Goal: Task Accomplishment & Management: Use online tool/utility

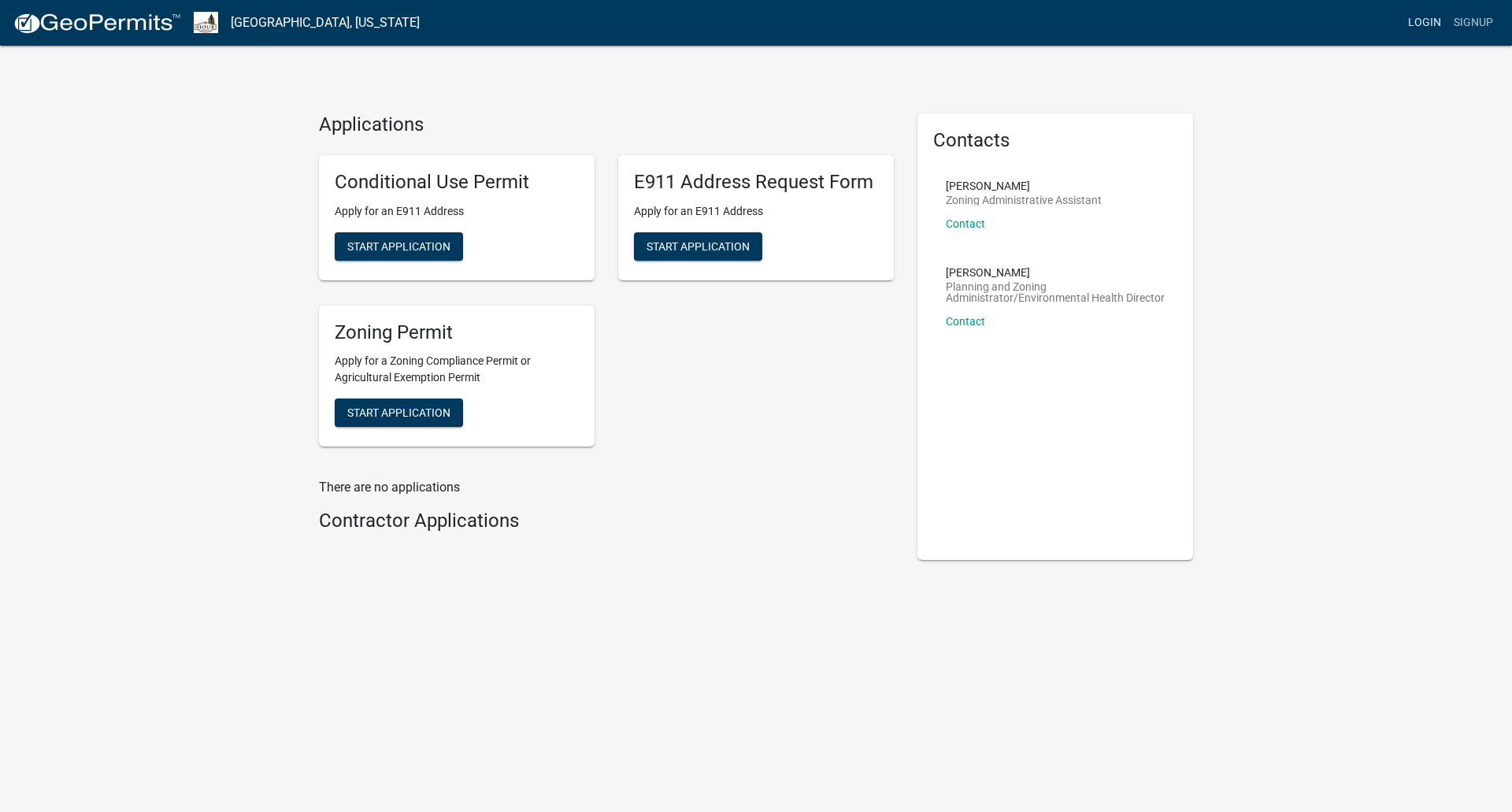
click at [1422, 20] on link "Login" at bounding box center [1425, 22] width 46 height 29
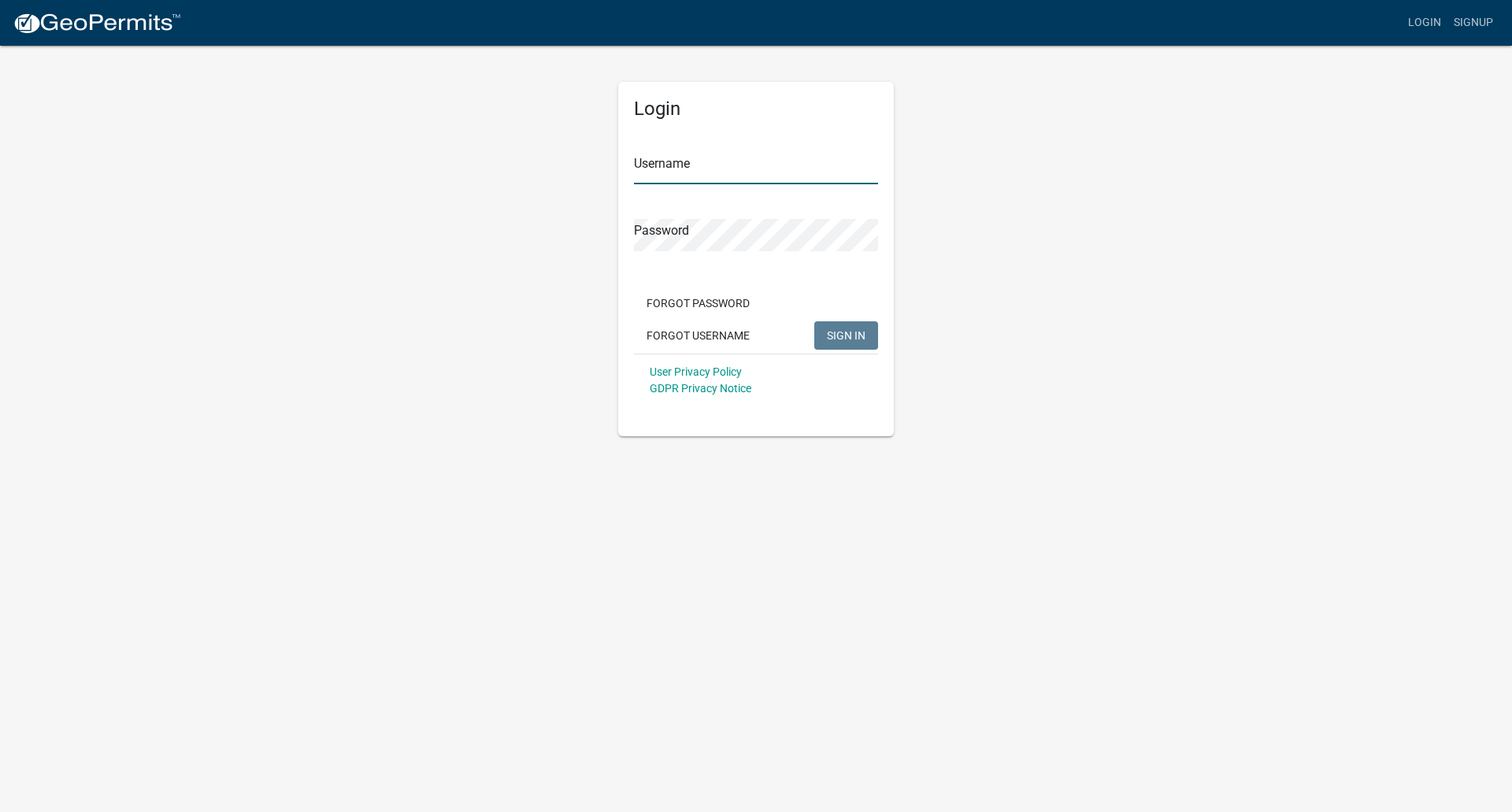
type input "[PERSON_NAME]"
click at [839, 337] on span "SIGN IN" at bounding box center [845, 334] width 39 height 12
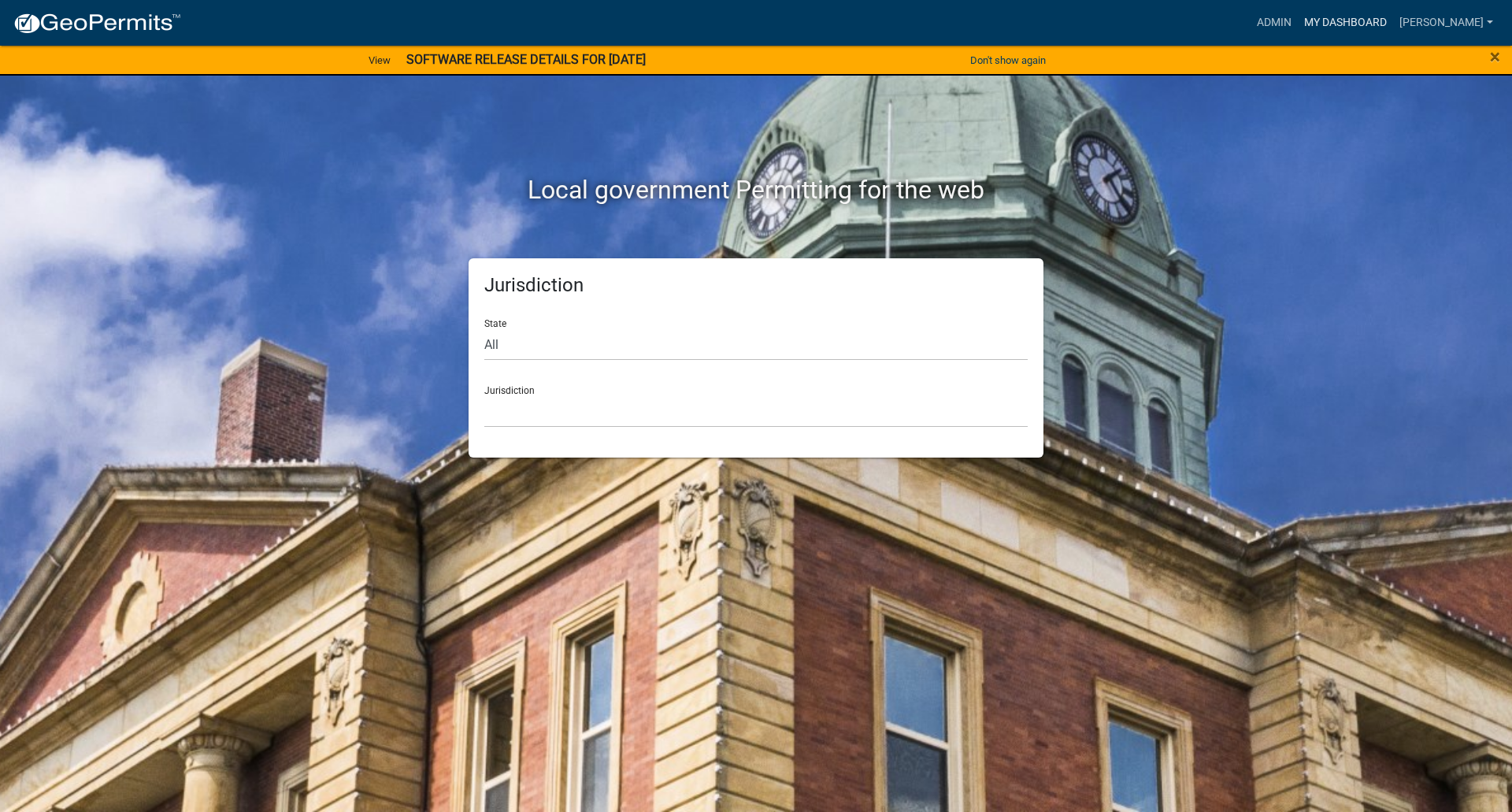
click at [1393, 21] on link "My Dashboard" at bounding box center [1346, 22] width 95 height 29
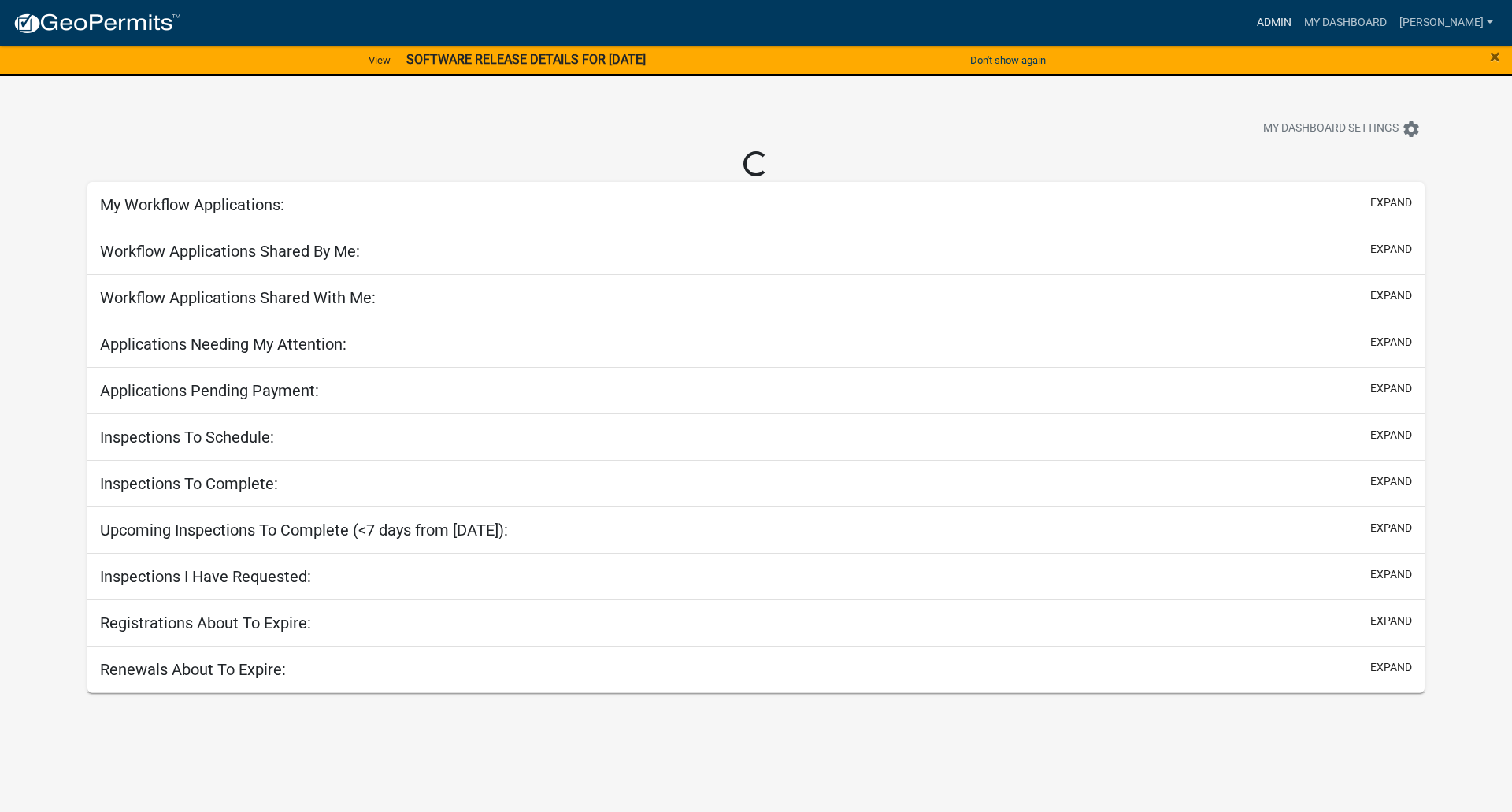
click at [1298, 22] on link "Admin" at bounding box center [1274, 22] width 48 height 29
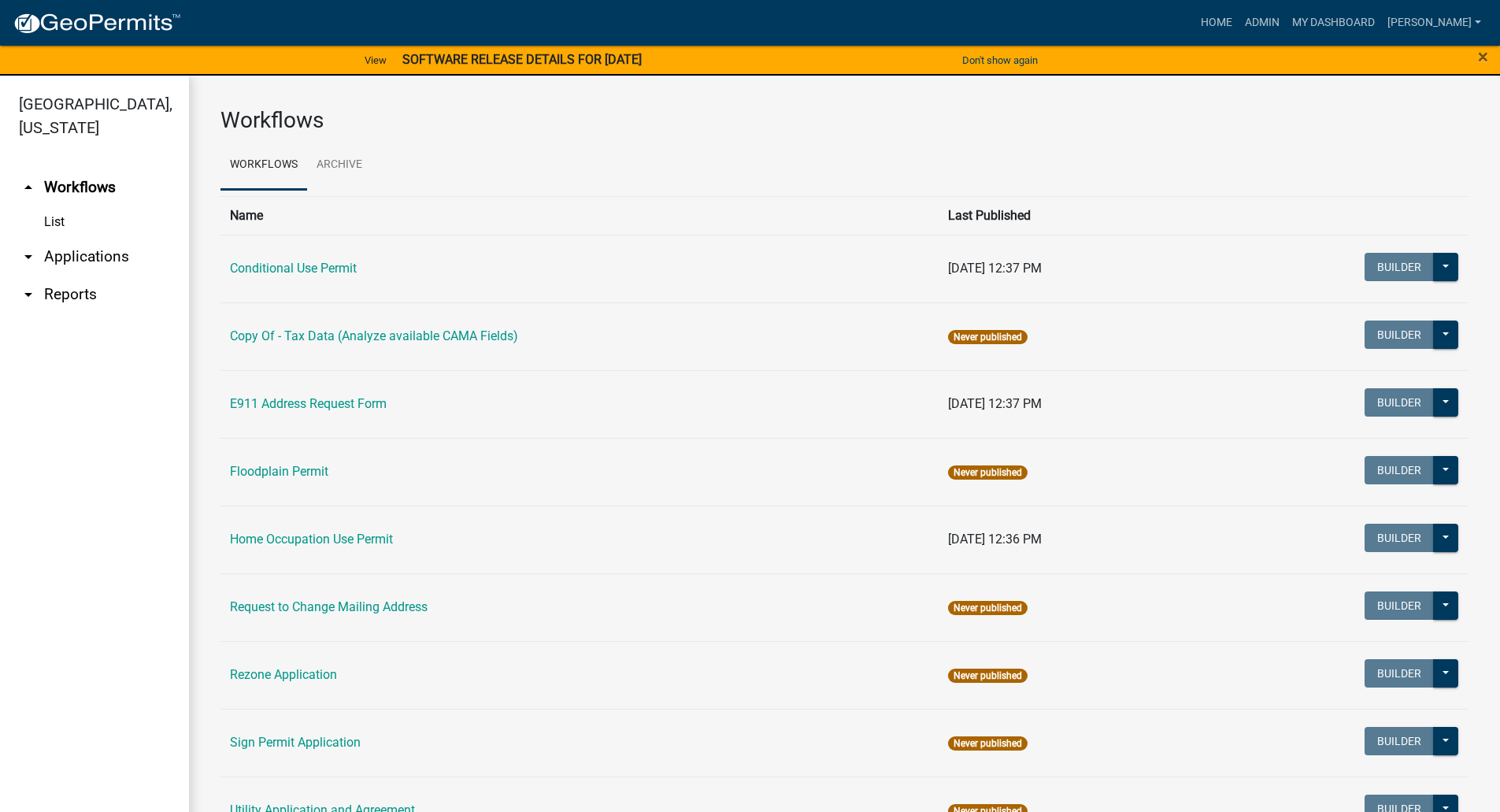
click at [75, 238] on link "arrow_drop_down Applications" at bounding box center [94, 257] width 189 height 38
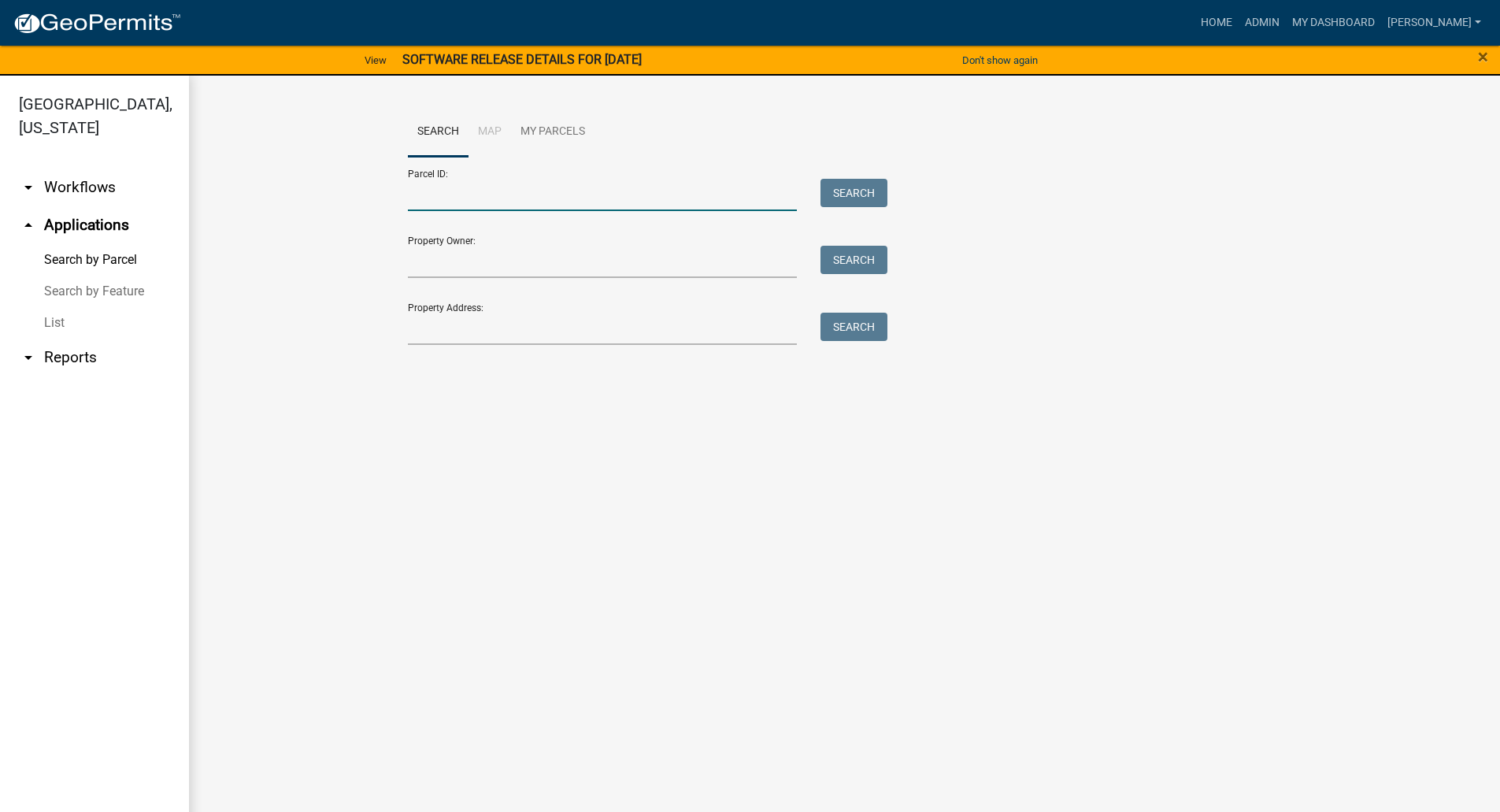
click at [478, 203] on input "Parcel ID:" at bounding box center [603, 195] width 390 height 32
type input "0305426004"
click at [862, 191] on button "Search" at bounding box center [854, 193] width 67 height 29
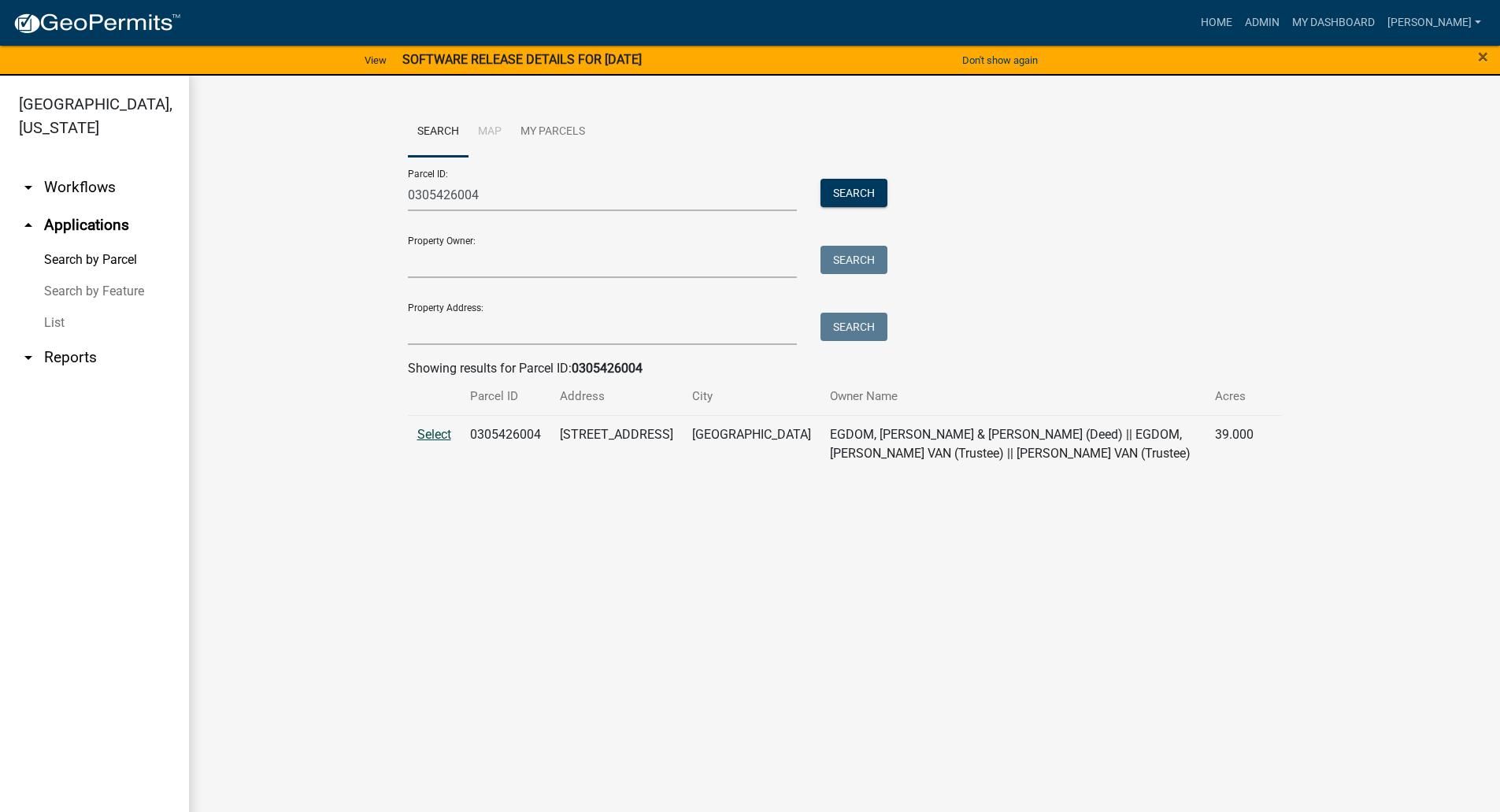
click at [432, 433] on span "Select" at bounding box center [435, 435] width 34 height 15
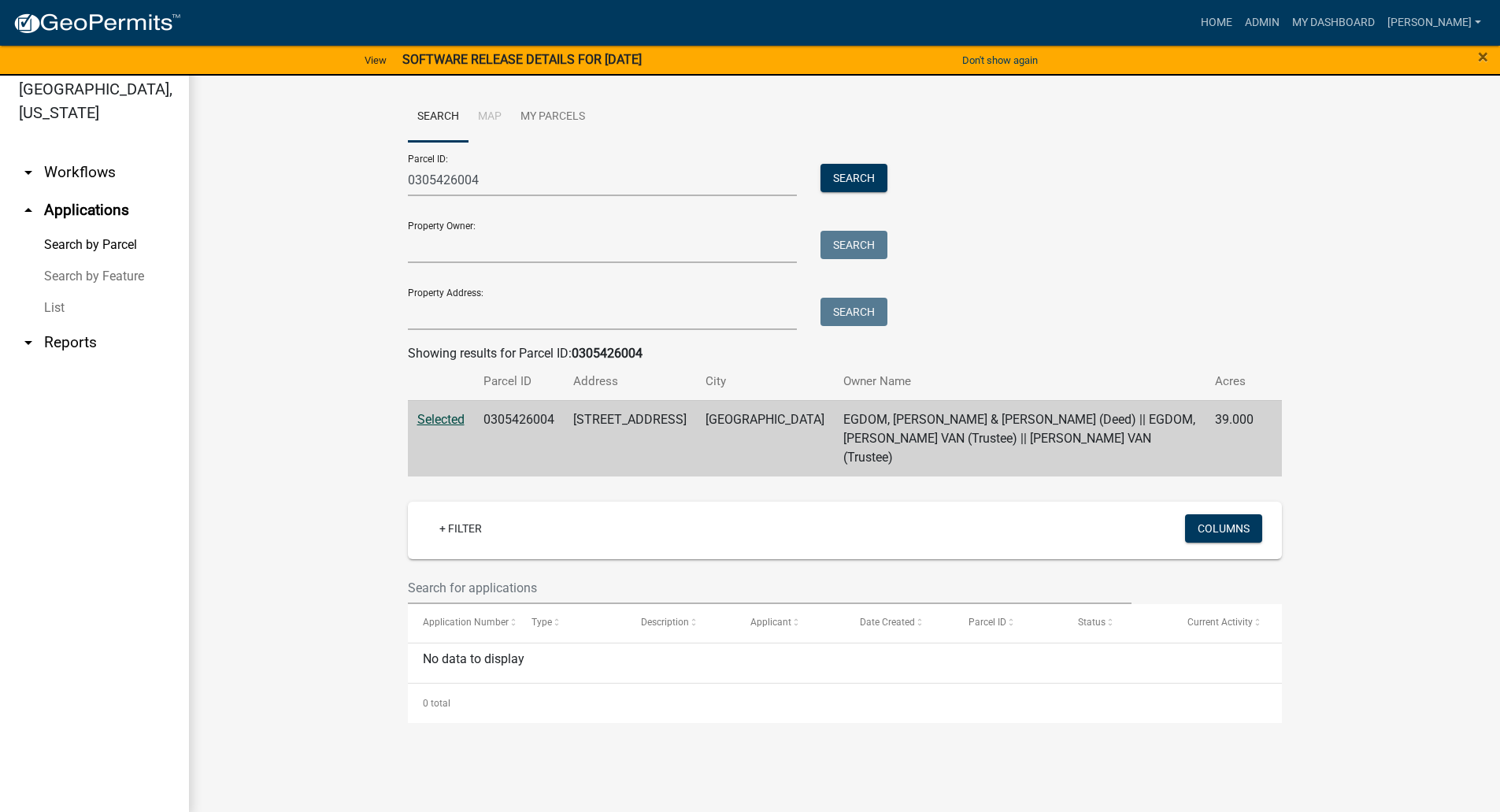
scroll to position [19, 0]
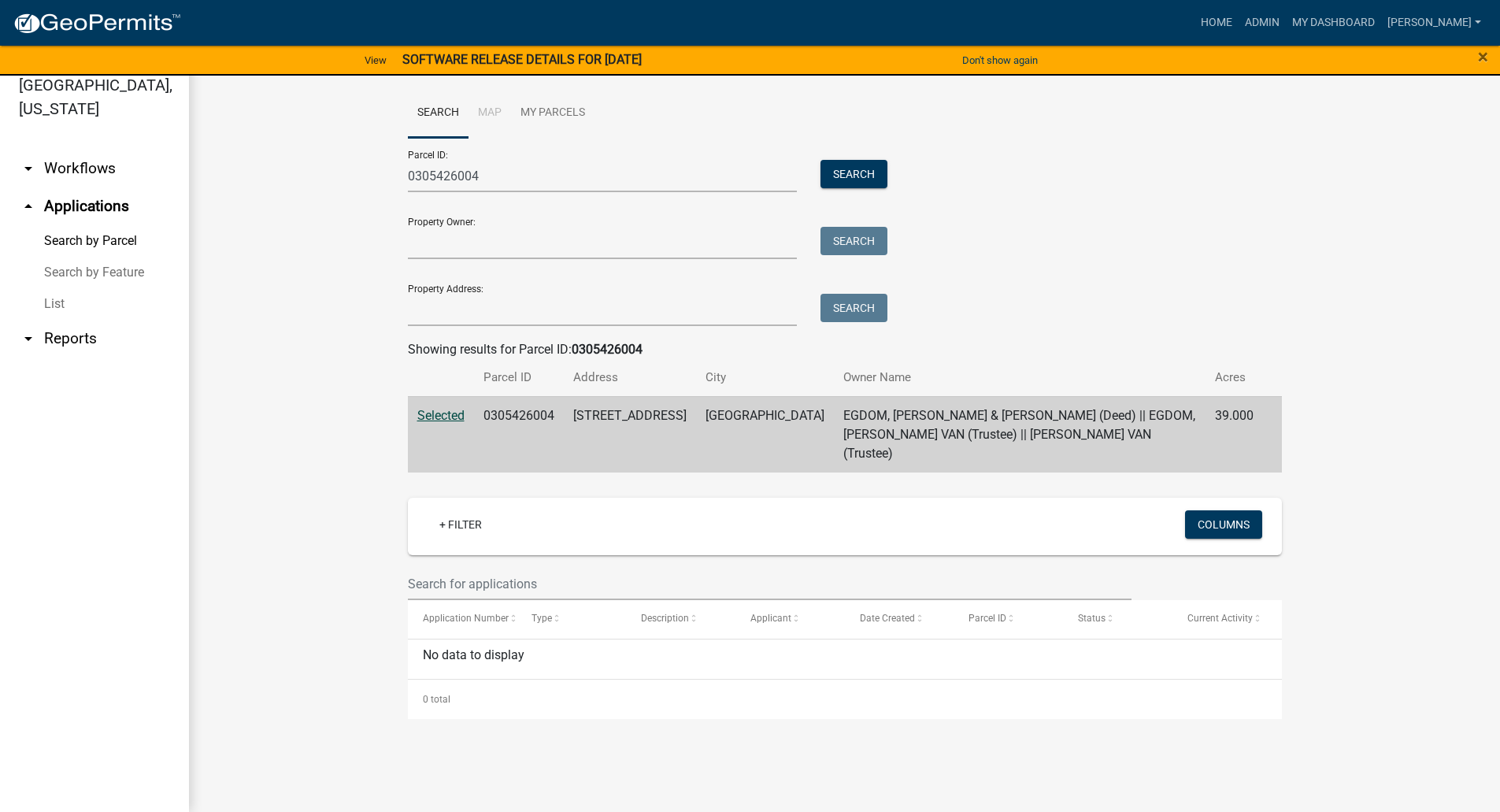
click at [437, 413] on span "Selected" at bounding box center [441, 416] width 48 height 15
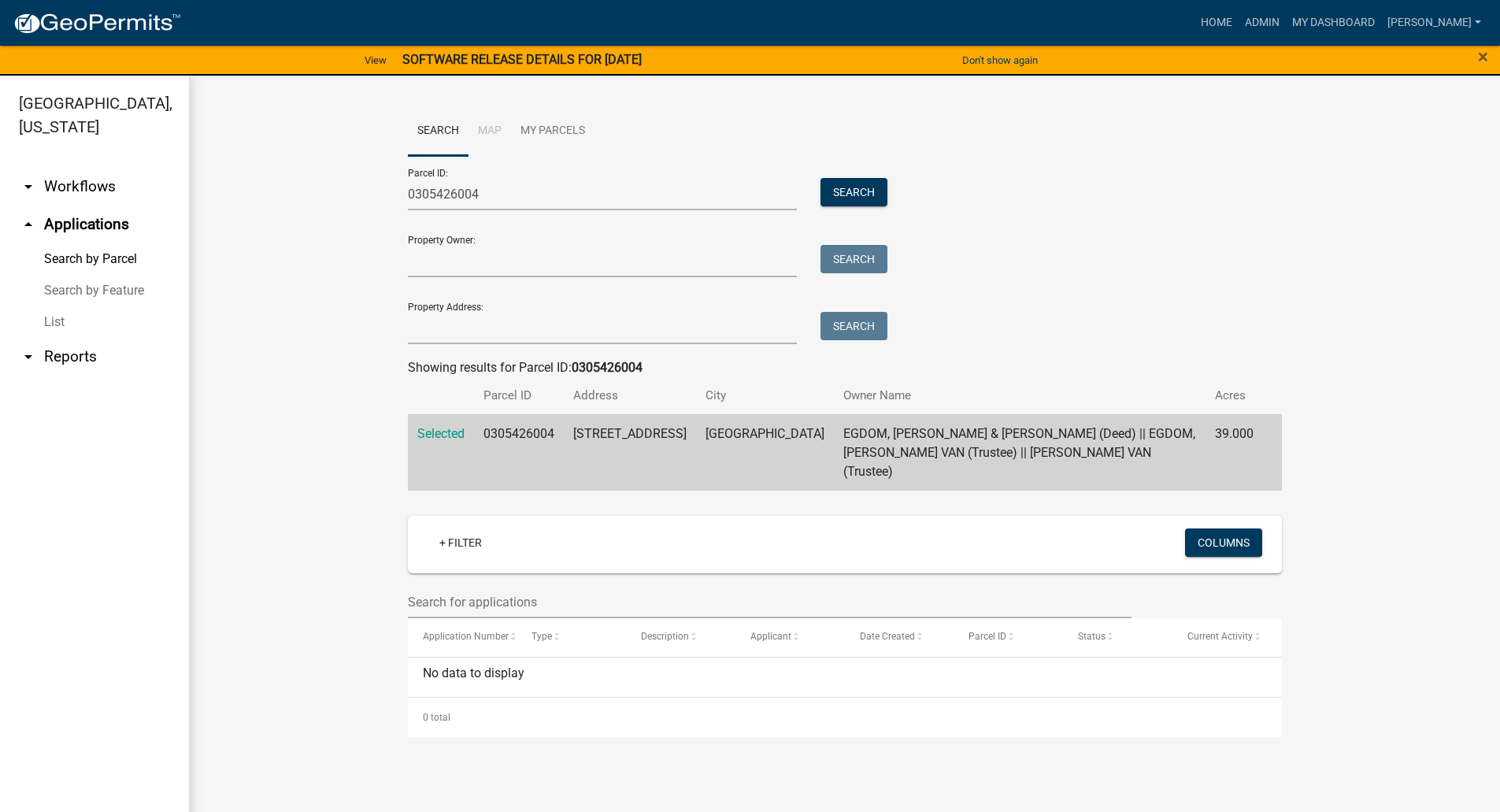
scroll to position [0, 0]
click at [488, 128] on li "Map" at bounding box center [490, 132] width 43 height 50
click at [29, 348] on icon "arrow_drop_down" at bounding box center [29, 358] width 19 height 19
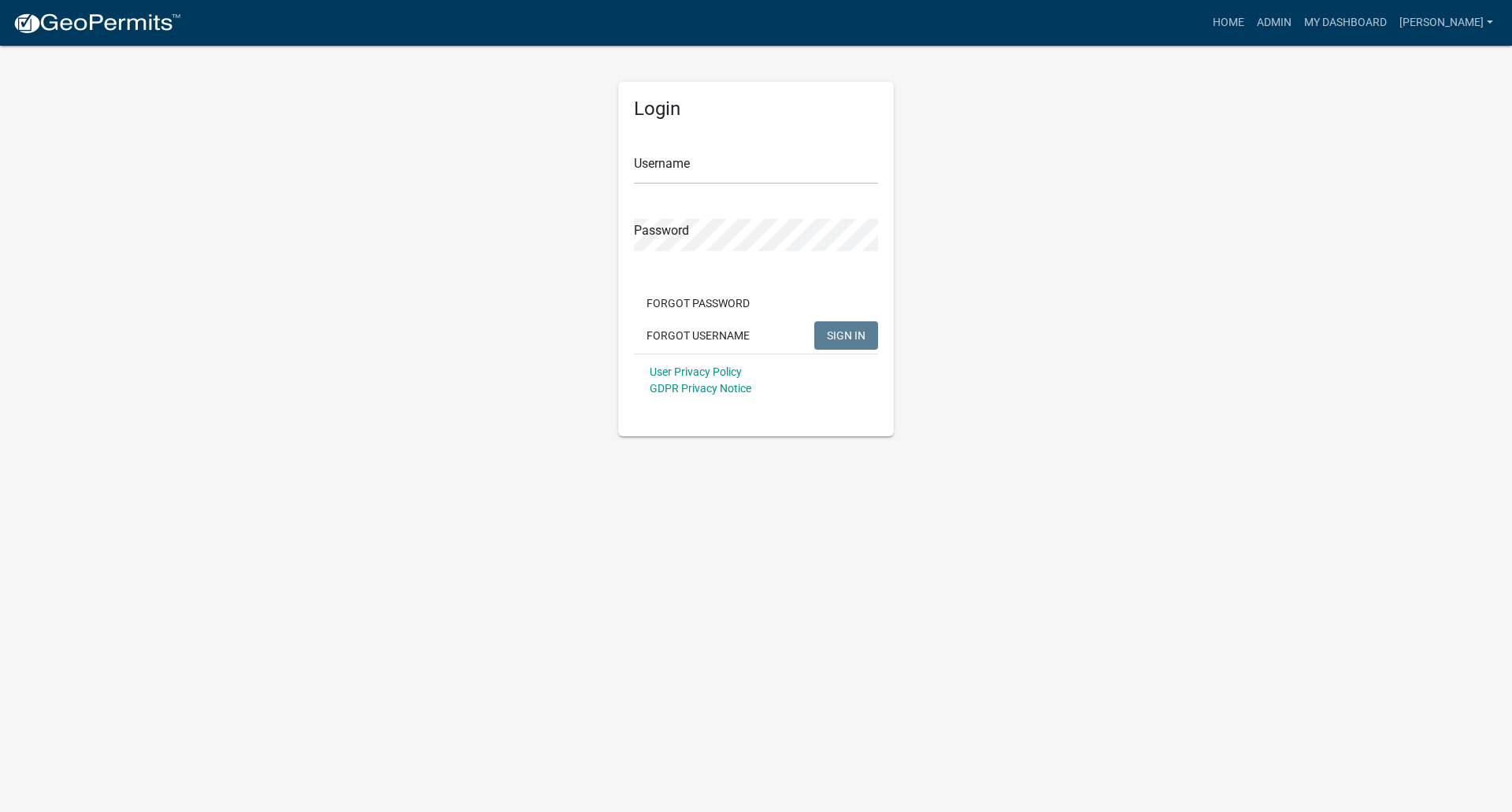
type input "[PERSON_NAME]"
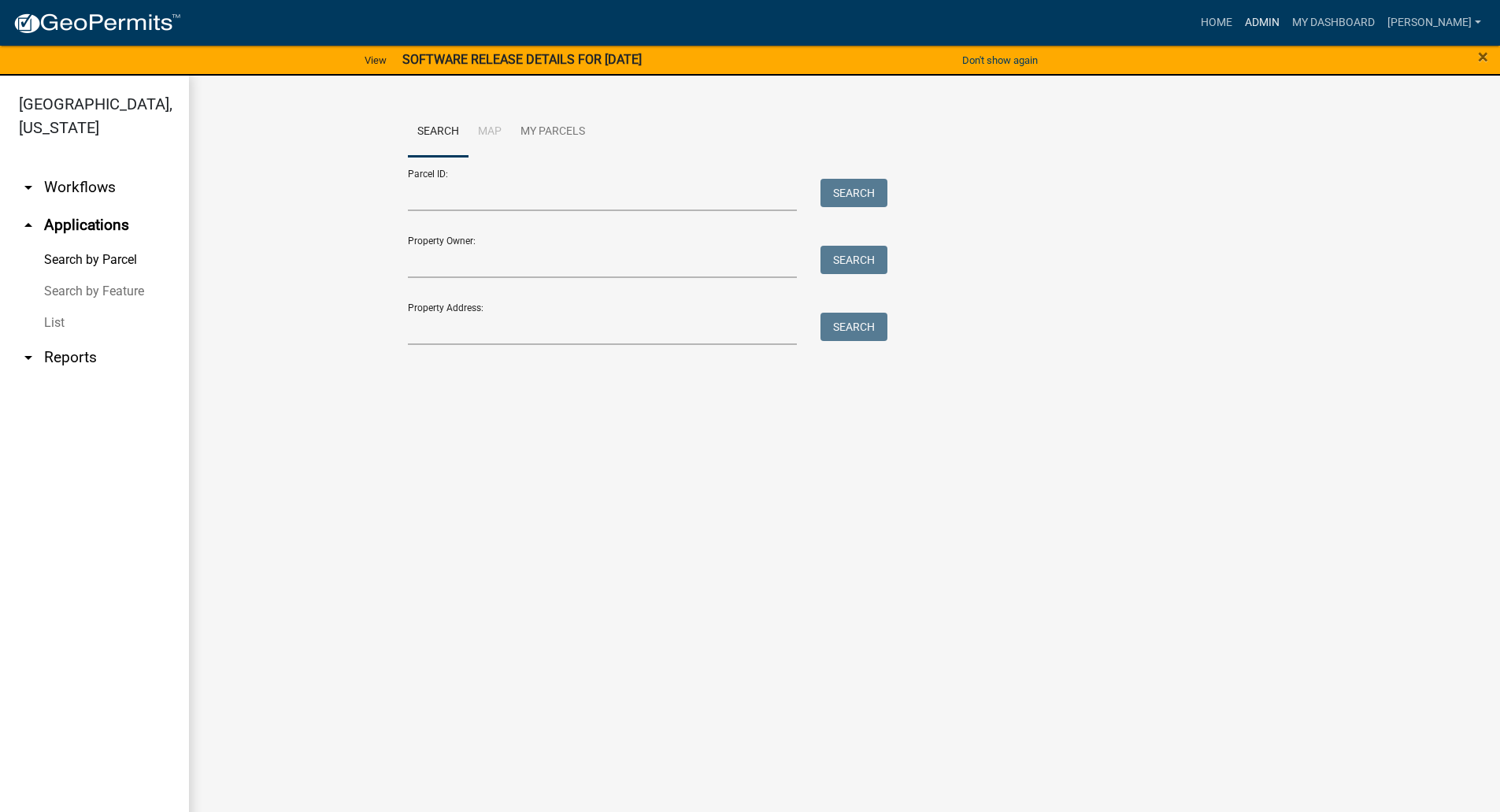
click at [1286, 21] on link "Admin" at bounding box center [1262, 22] width 48 height 29
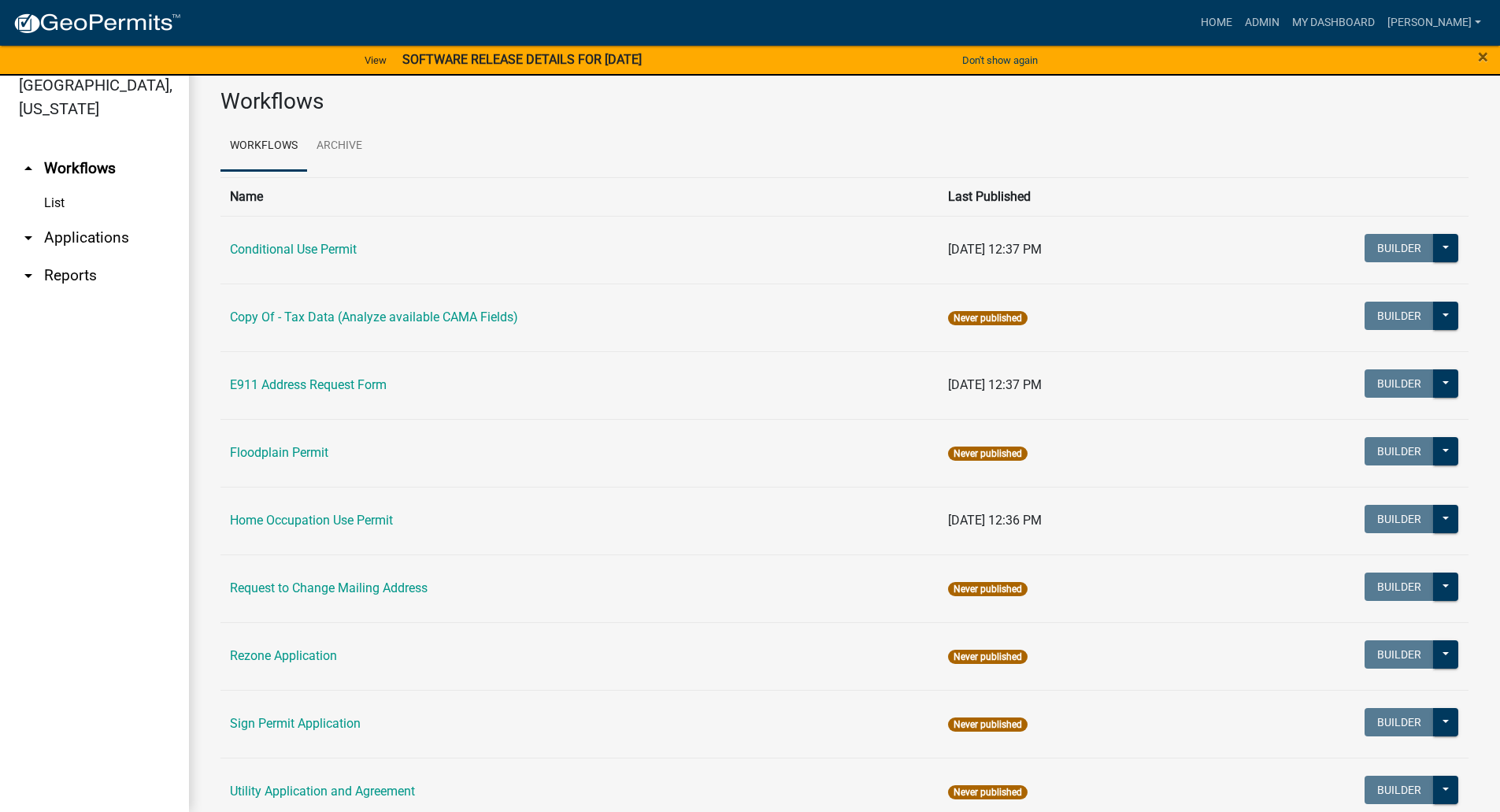
click at [29, 266] on icon "arrow_drop_down" at bounding box center [29, 276] width 19 height 19
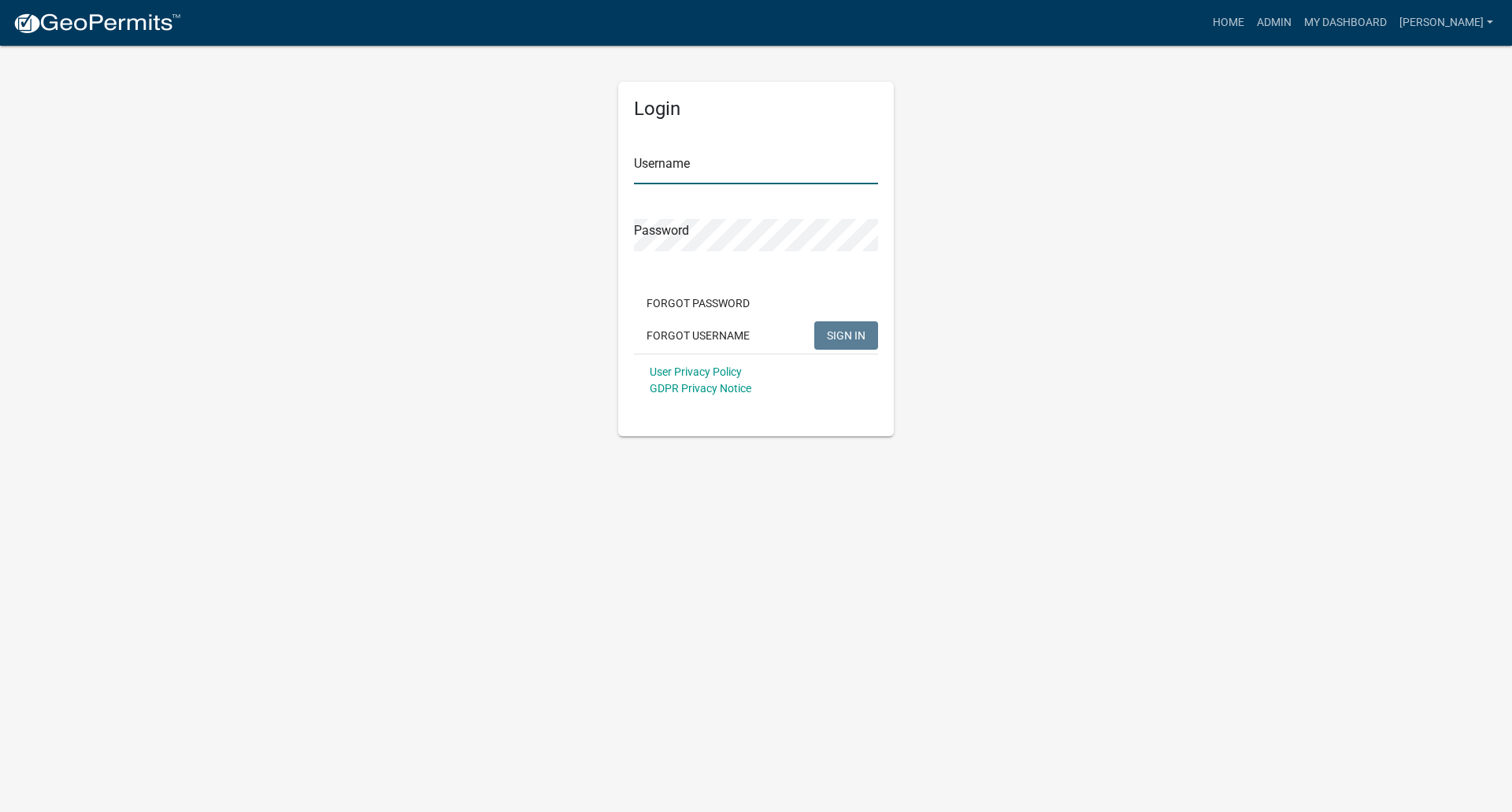
type input "[PERSON_NAME]"
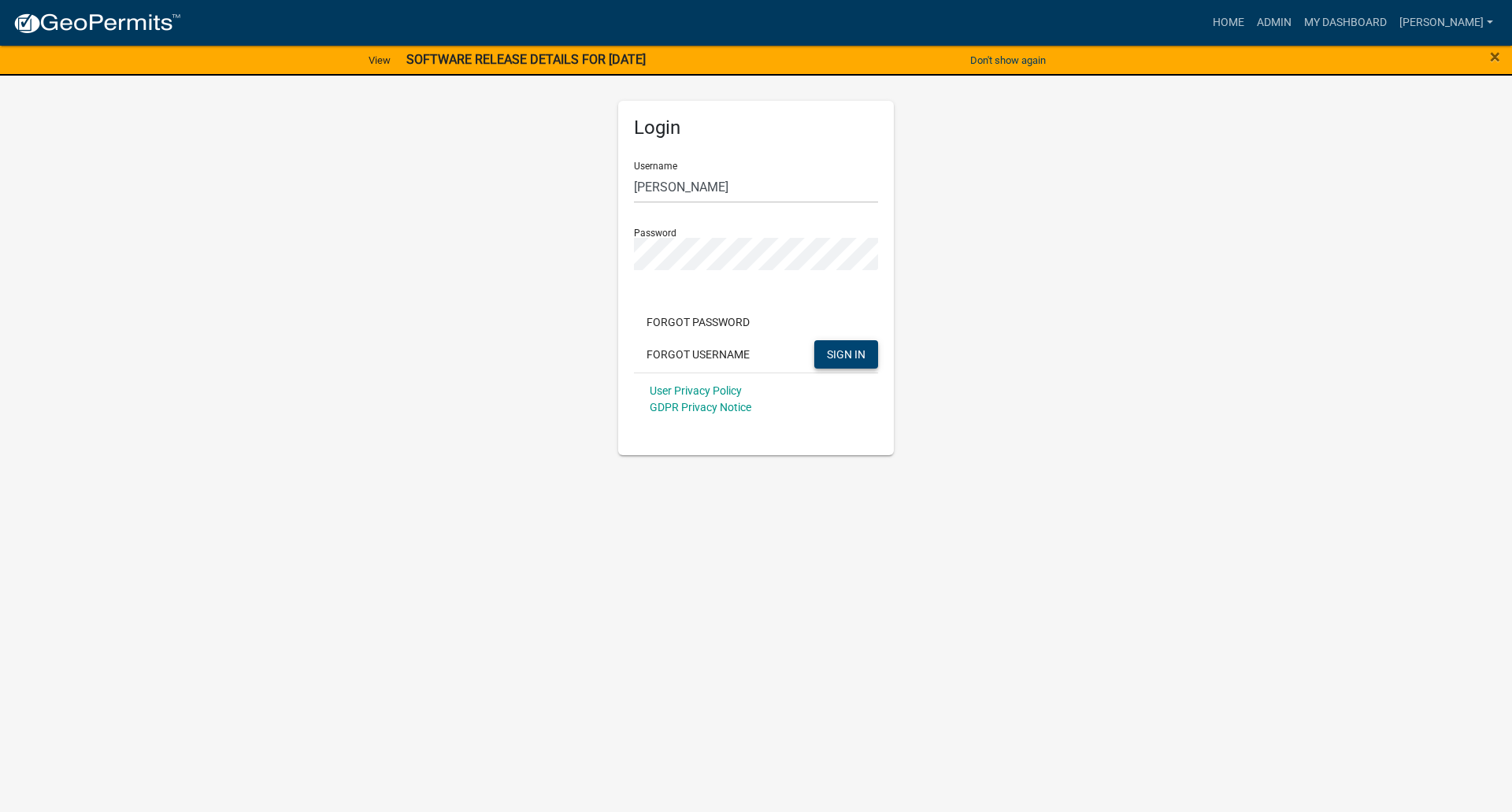
click at [835, 351] on span "SIGN IN" at bounding box center [845, 353] width 39 height 12
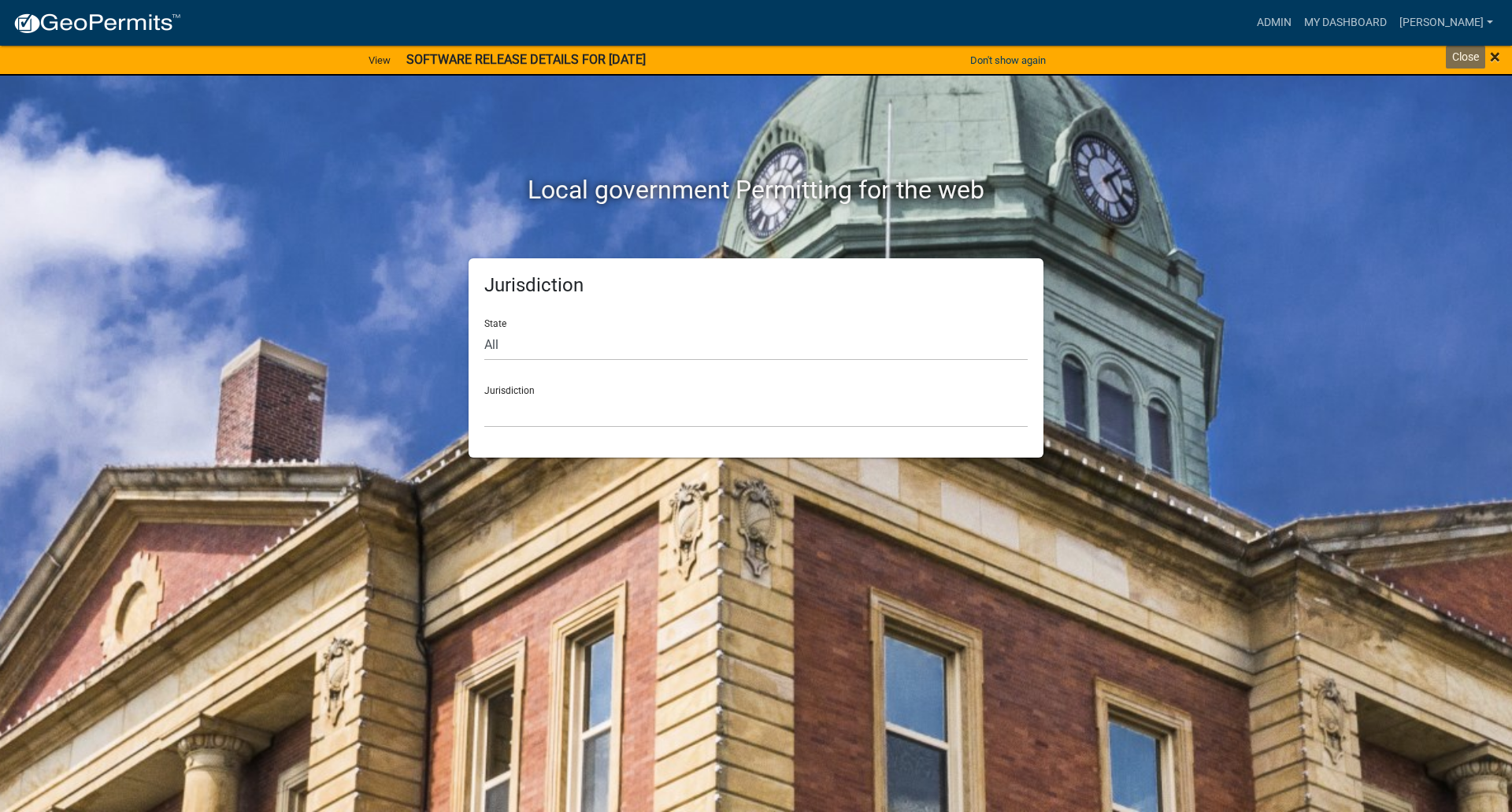
click at [1495, 57] on span "×" at bounding box center [1495, 56] width 10 height 22
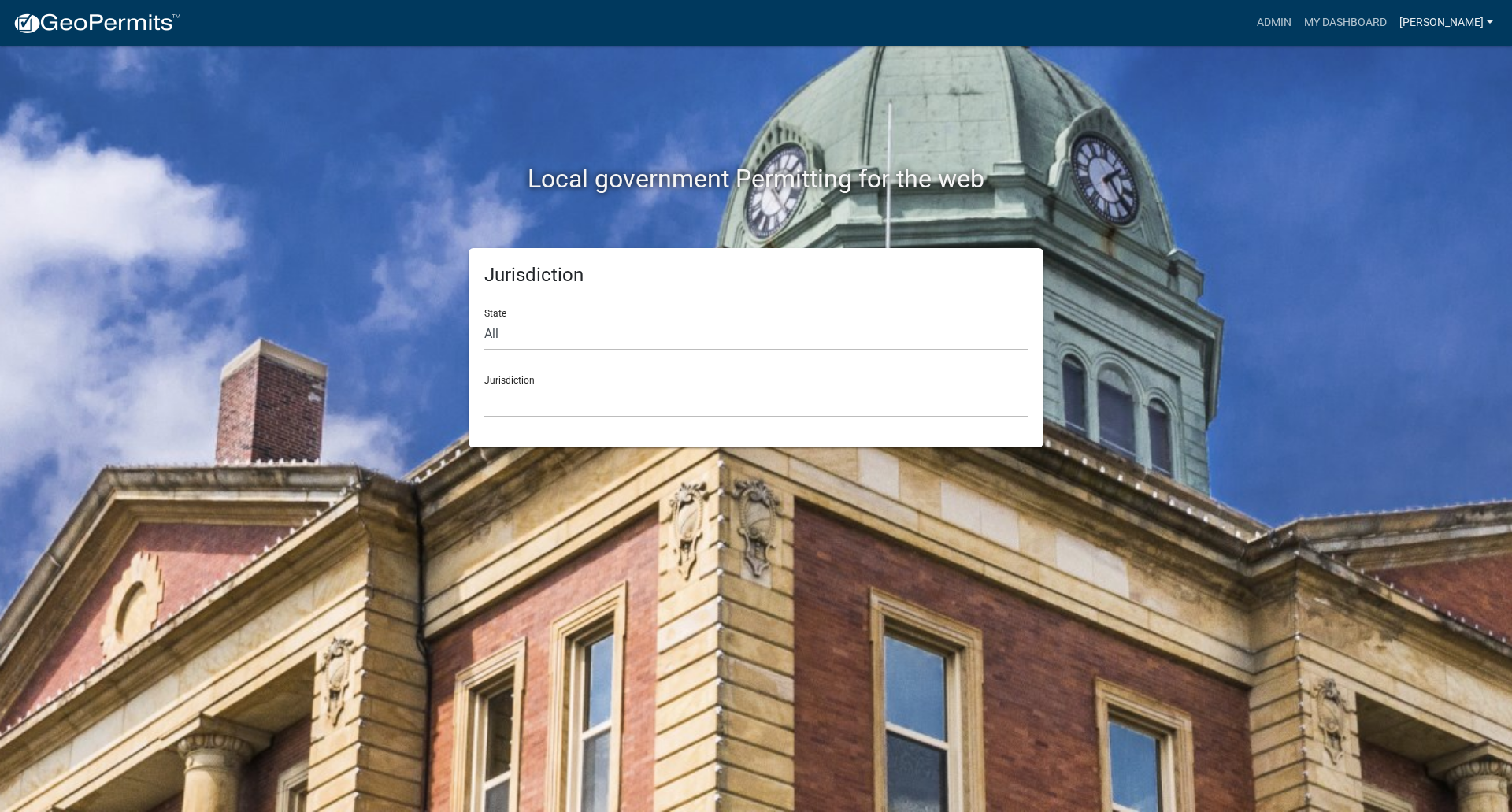
click at [1481, 24] on link "[PERSON_NAME]" at bounding box center [1446, 22] width 107 height 29
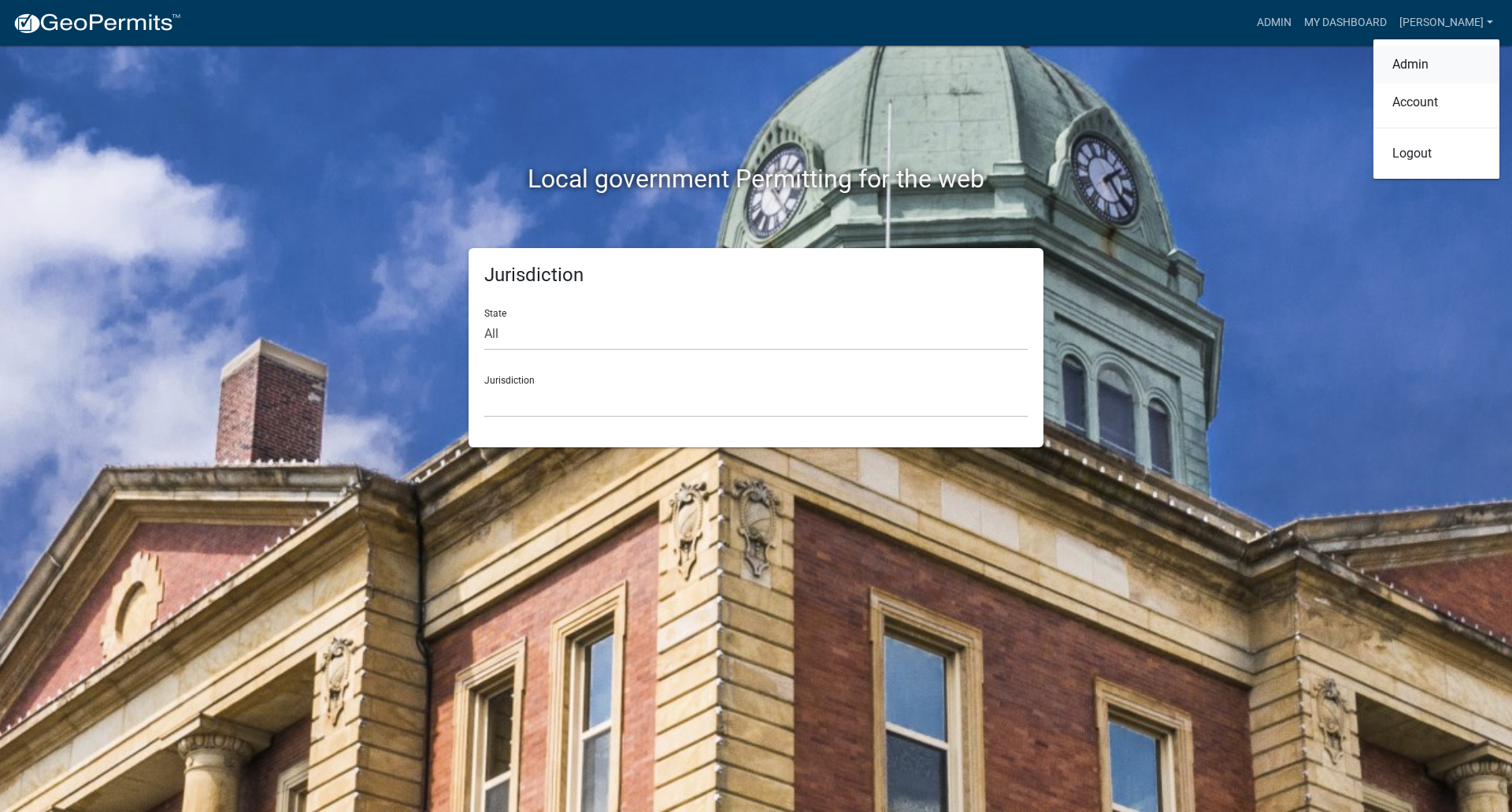
click at [1407, 68] on link "Admin" at bounding box center [1436, 65] width 126 height 38
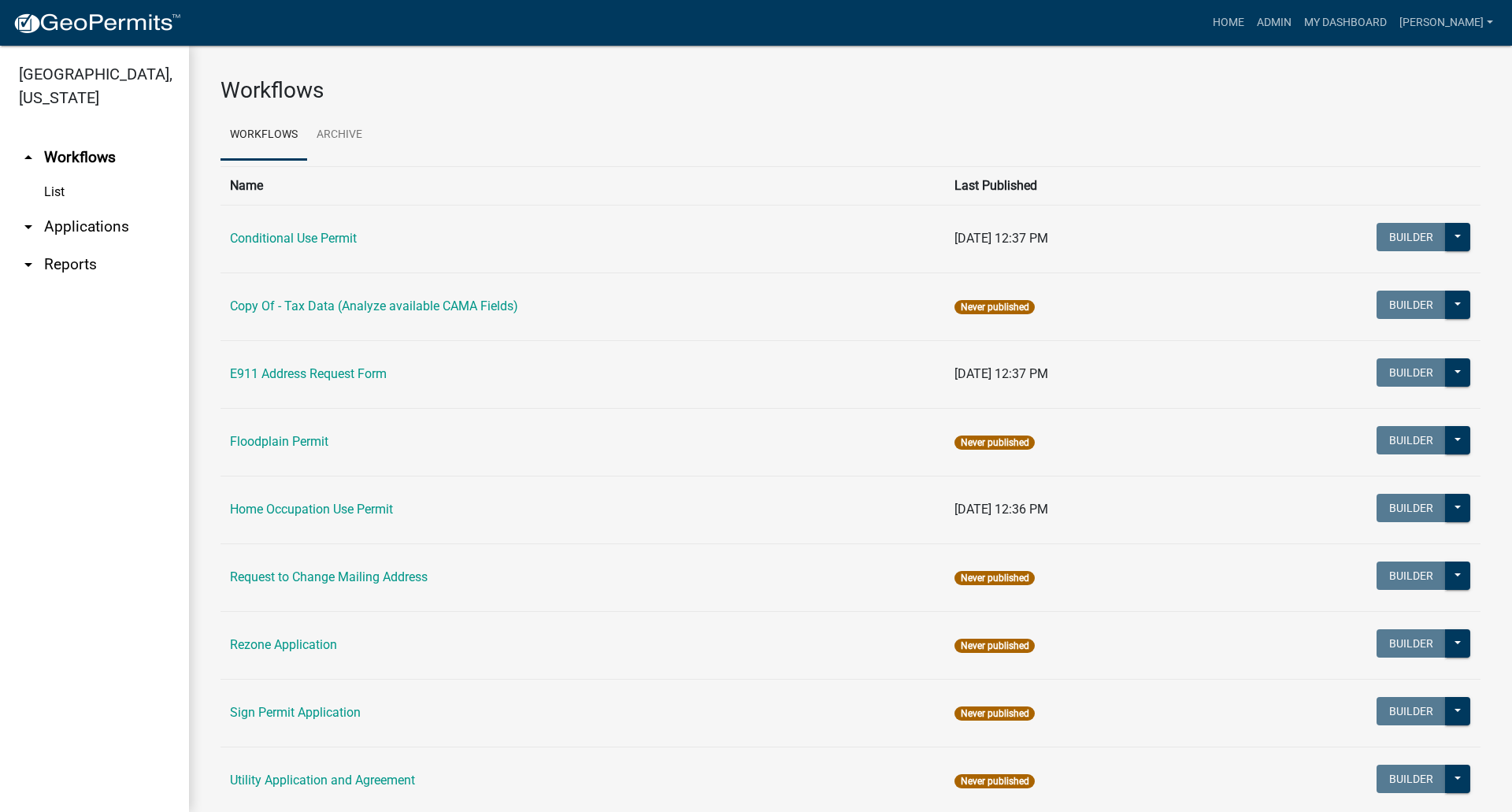
click at [87, 208] on link "arrow_drop_down Applications" at bounding box center [94, 227] width 189 height 38
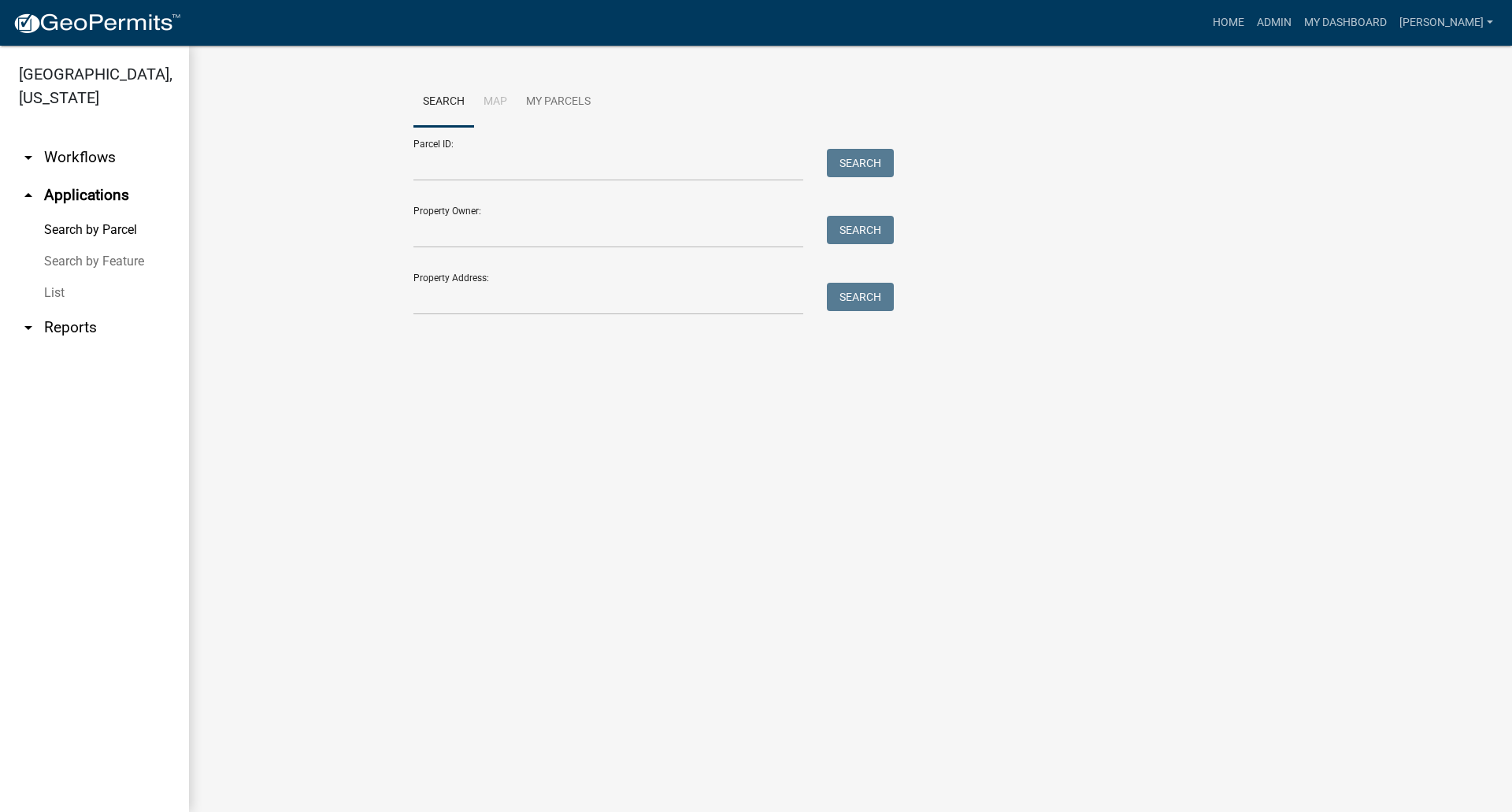
click at [101, 214] on link "Search by Parcel" at bounding box center [94, 229] width 189 height 31
click at [492, 173] on input "Parcel ID:" at bounding box center [609, 164] width 390 height 32
type input "0305426004"
click at [855, 164] on button "Search" at bounding box center [860, 163] width 67 height 29
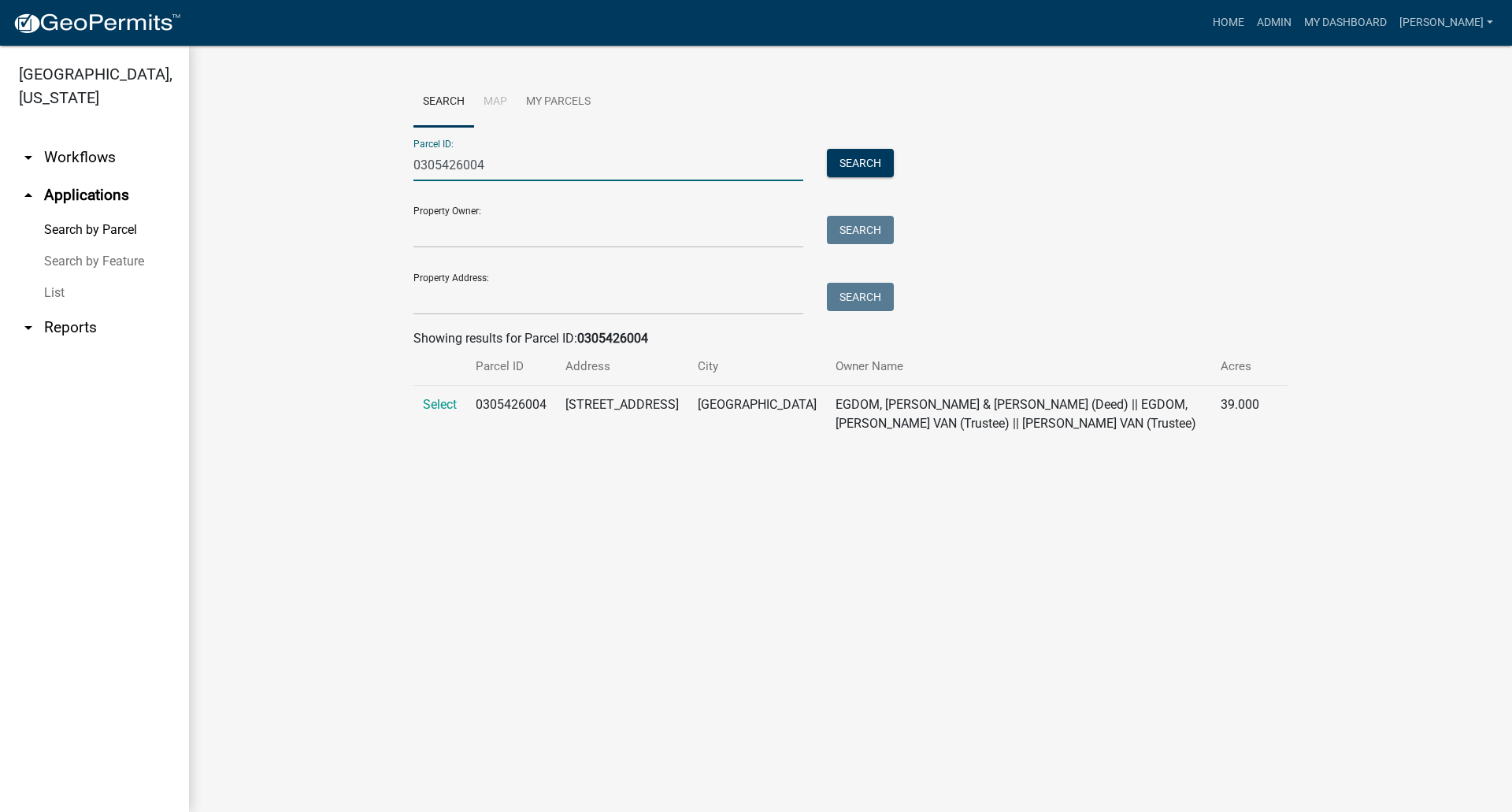
drag, startPoint x: 555, startPoint y: 159, endPoint x: 151, endPoint y: 158, distance: 404.0
click at [159, 156] on div "[GEOGRAPHIC_DATA], [US_STATE] arrow_drop_down Workflows List arrow_drop_up Appl…" at bounding box center [756, 429] width 1512 height 766
click at [423, 231] on input "Property Owner:" at bounding box center [609, 232] width 390 height 32
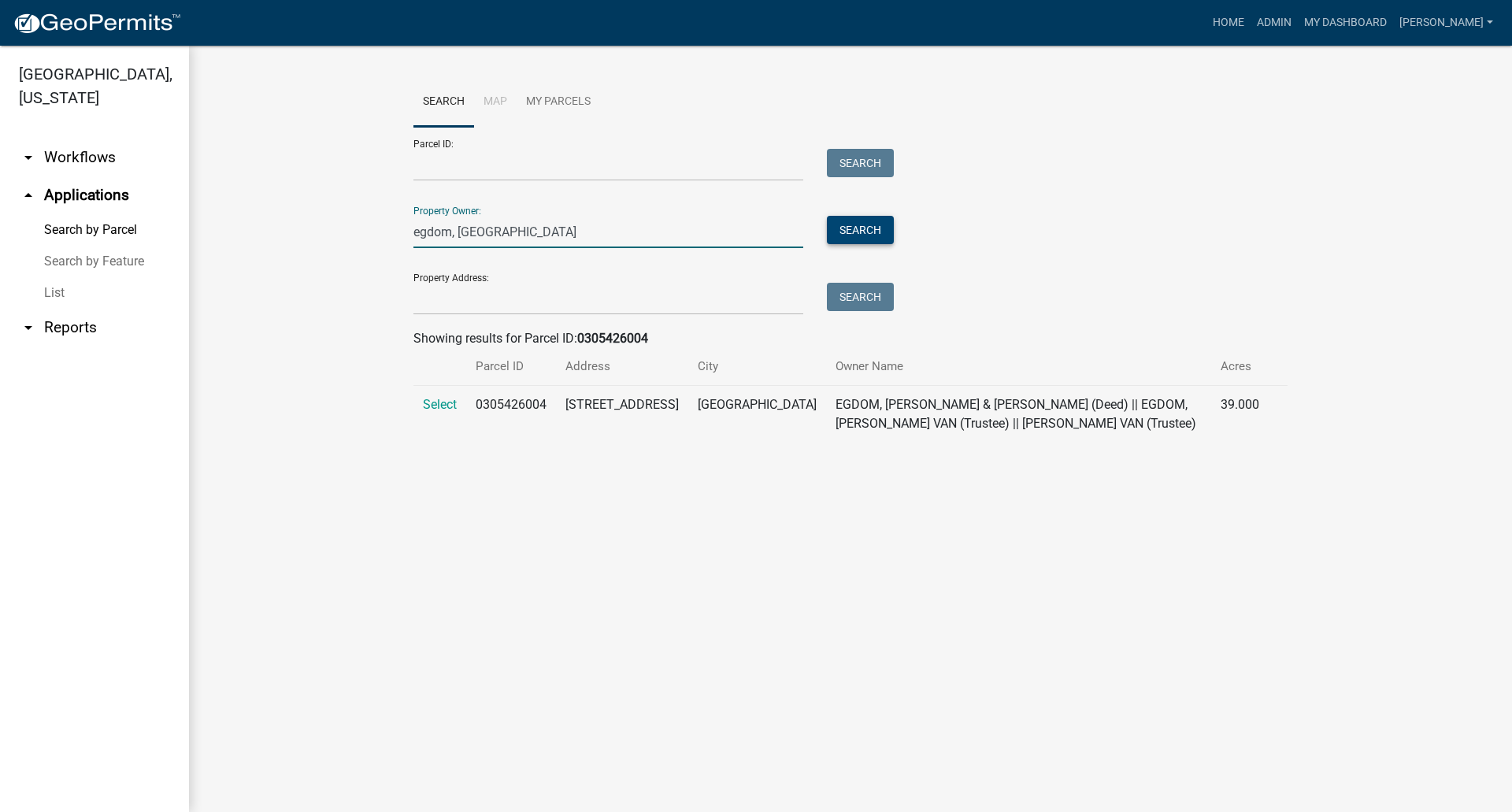
type input "egdom, [GEOGRAPHIC_DATA]"
click at [852, 231] on button "Search" at bounding box center [860, 230] width 67 height 29
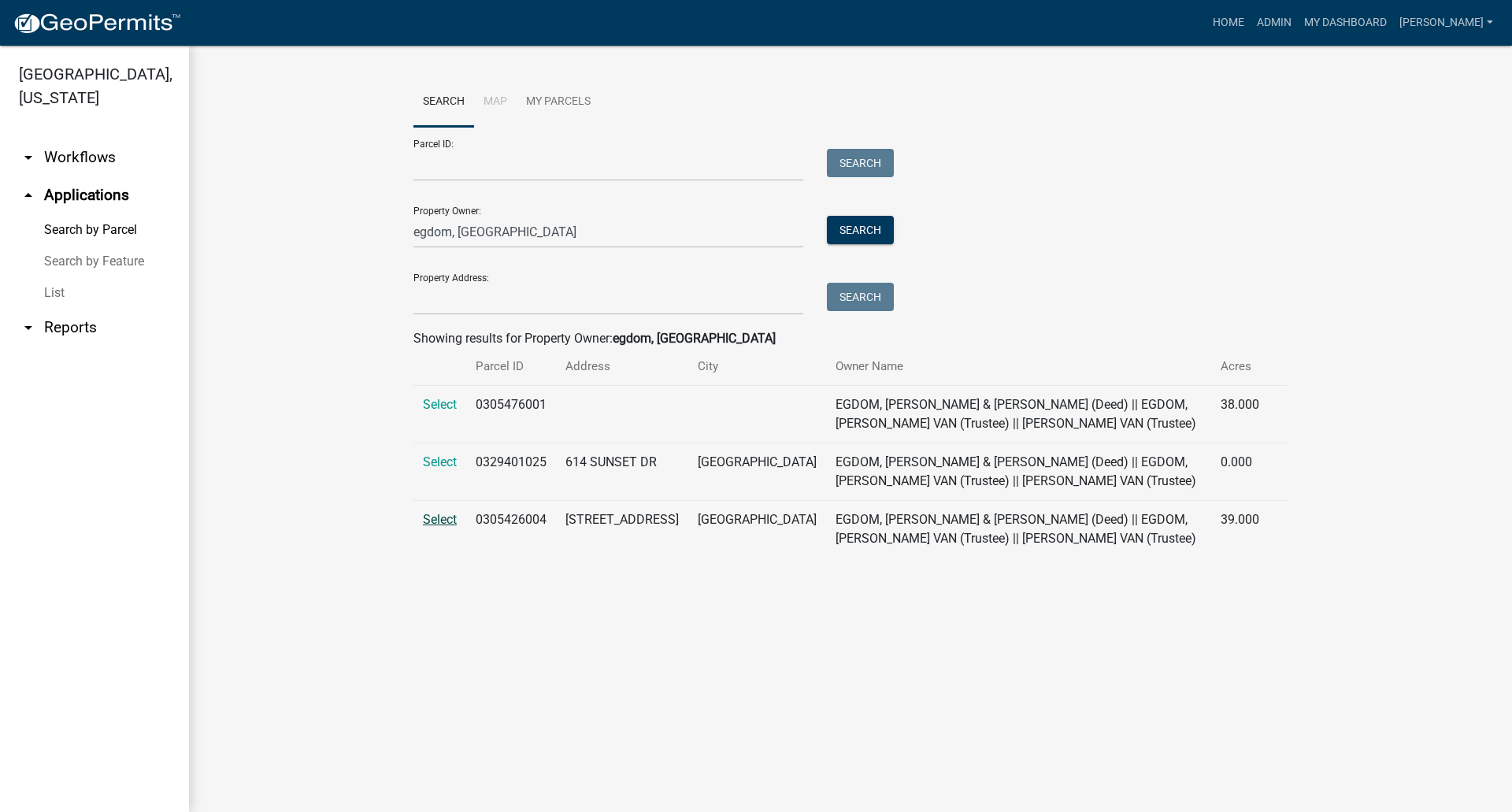
click at [440, 518] on span "Select" at bounding box center [440, 519] width 34 height 15
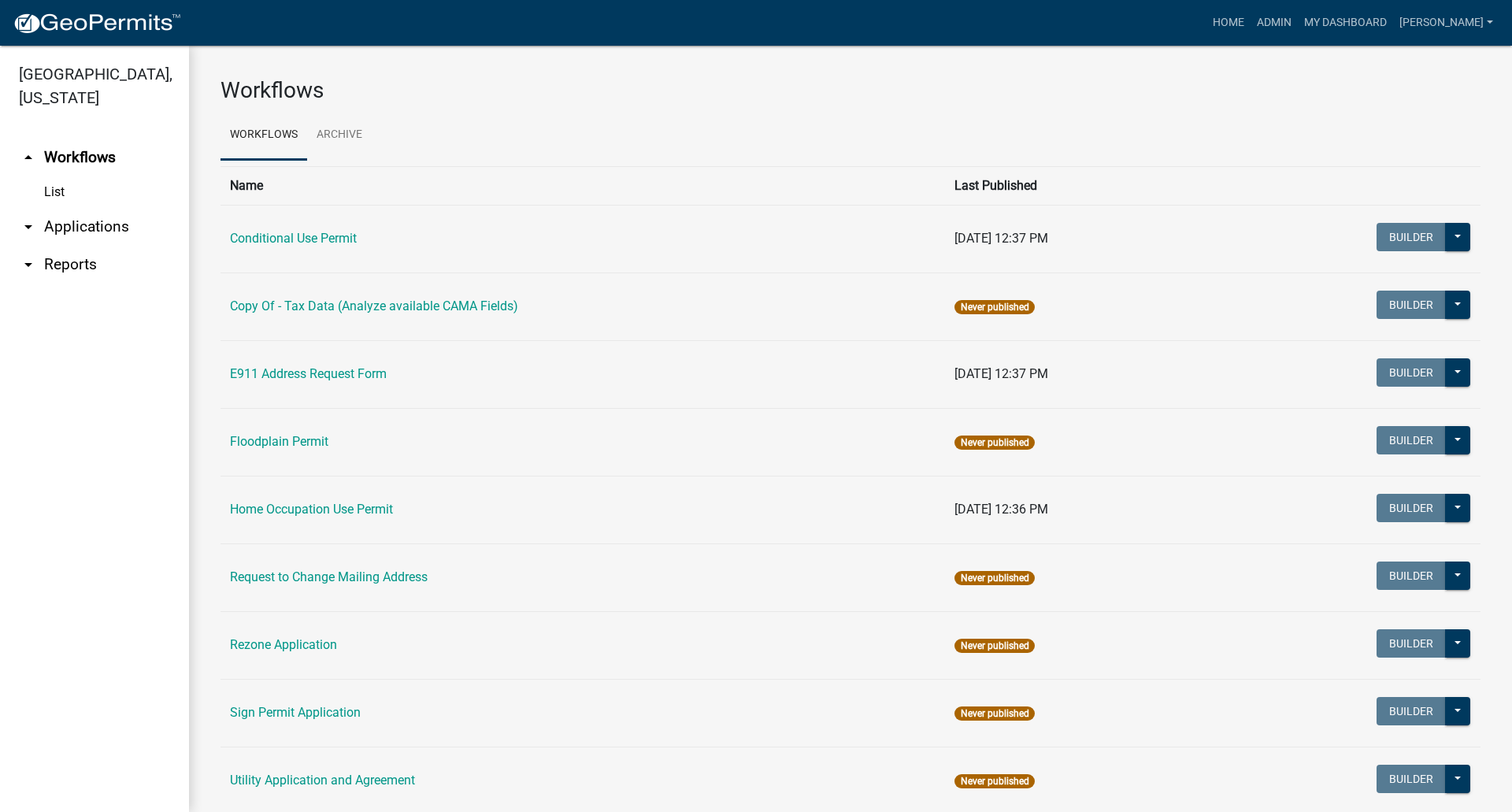
click at [55, 176] on link "List" at bounding box center [94, 191] width 189 height 31
click at [337, 132] on link "Archive" at bounding box center [339, 135] width 65 height 50
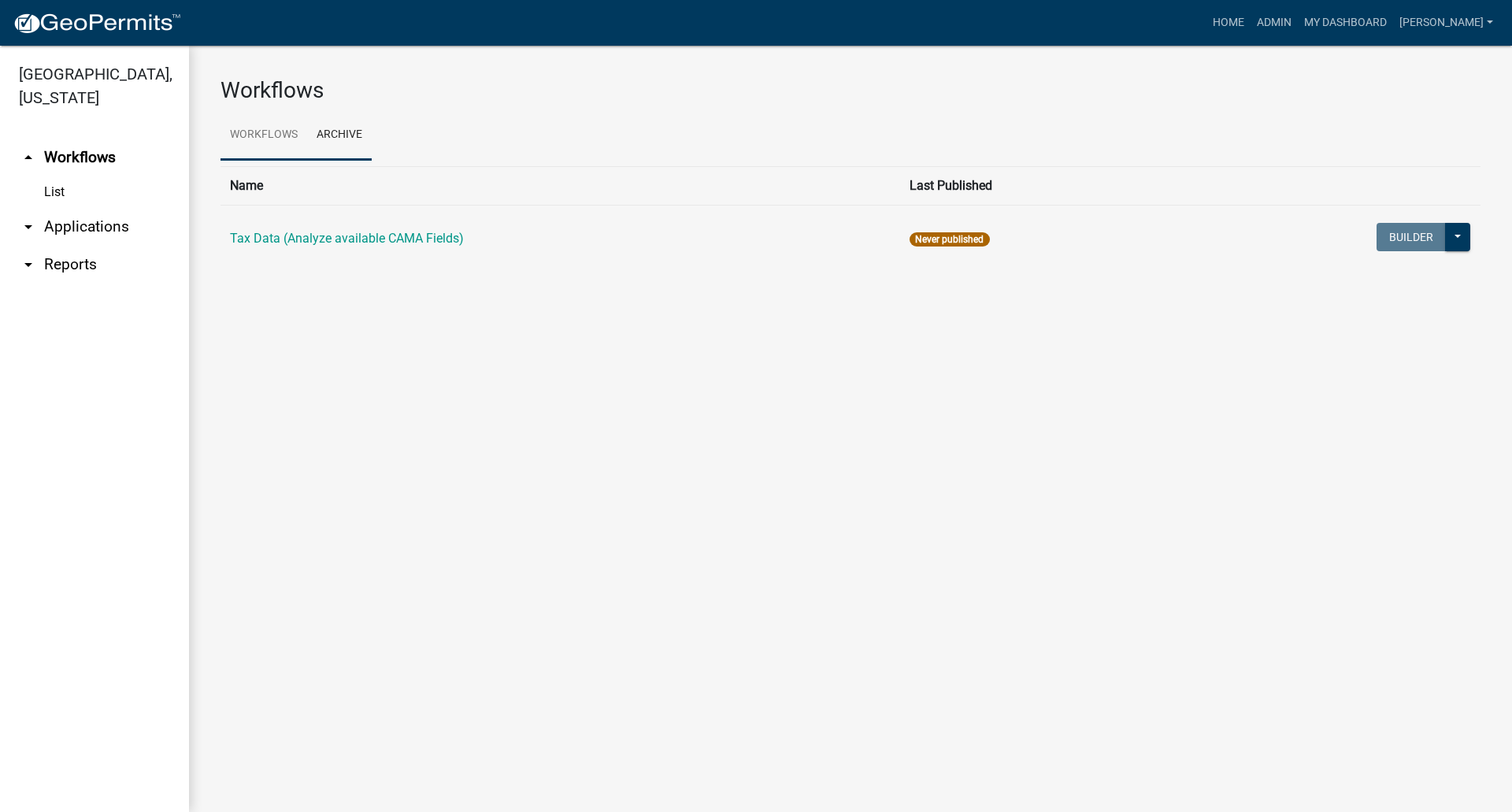
click at [270, 134] on link "Workflows" at bounding box center [263, 135] width 87 height 50
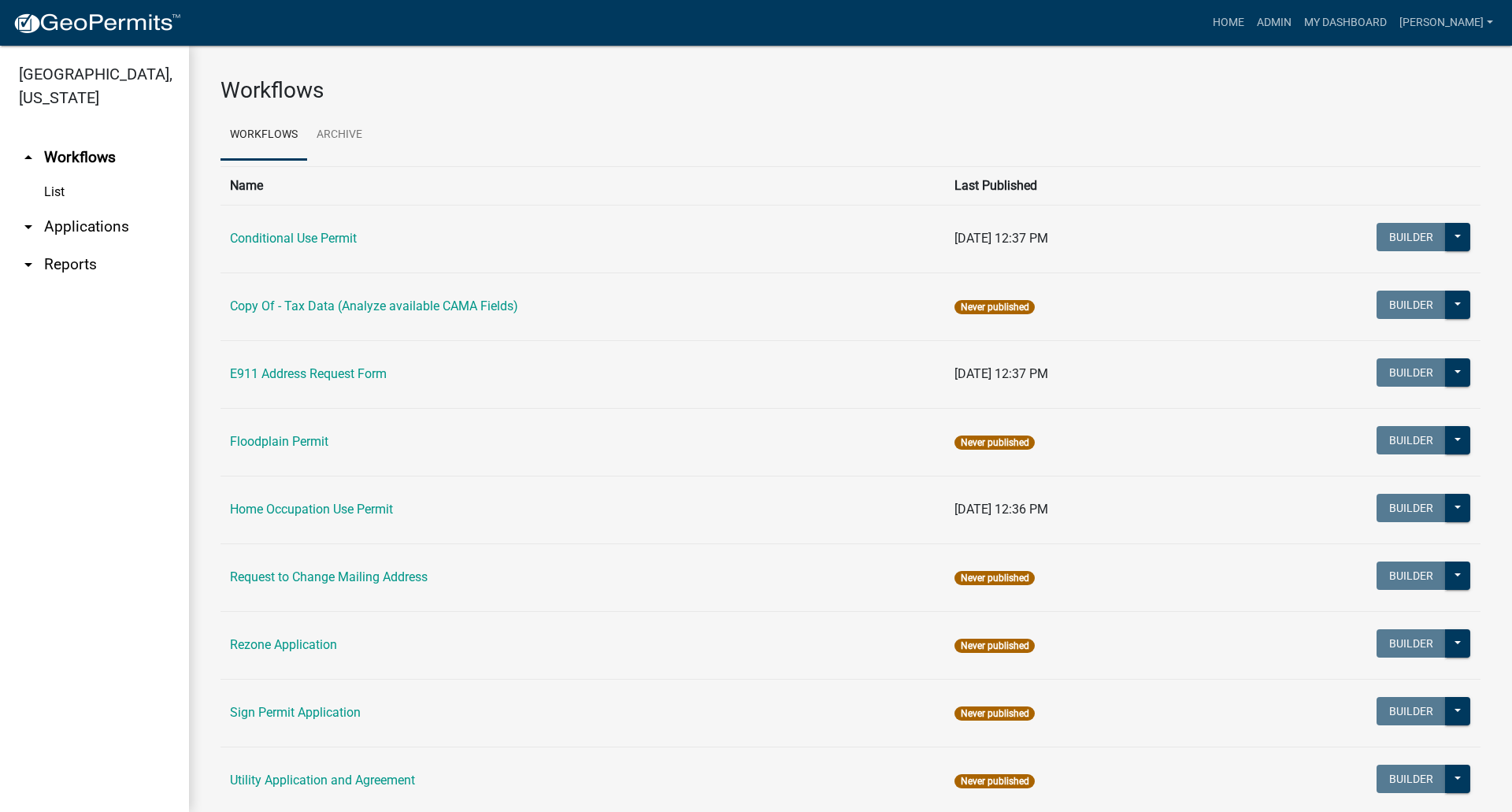
click at [27, 218] on icon "arrow_drop_down" at bounding box center [29, 227] width 19 height 19
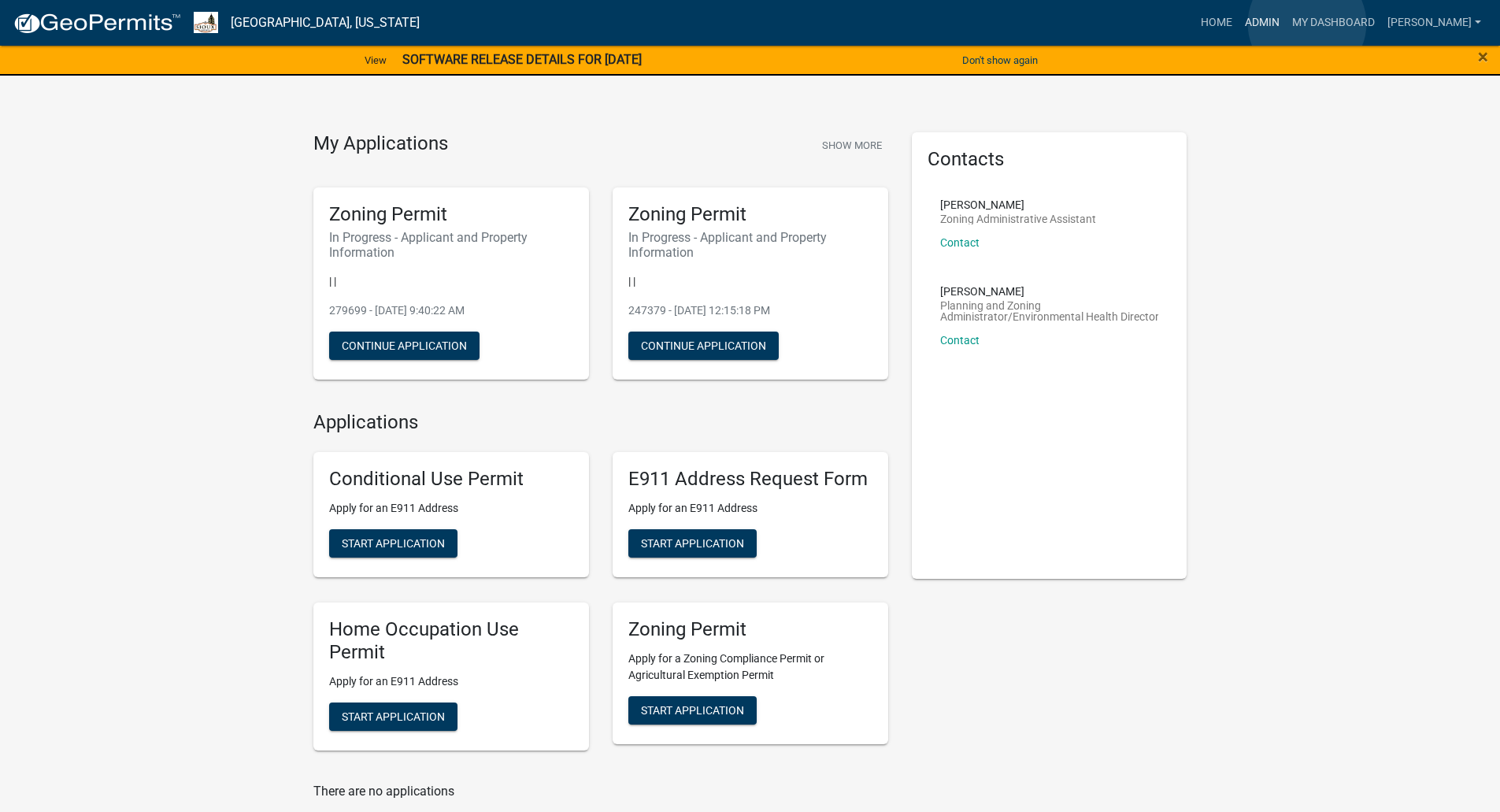
click at [1286, 24] on link "Admin" at bounding box center [1262, 22] width 48 height 29
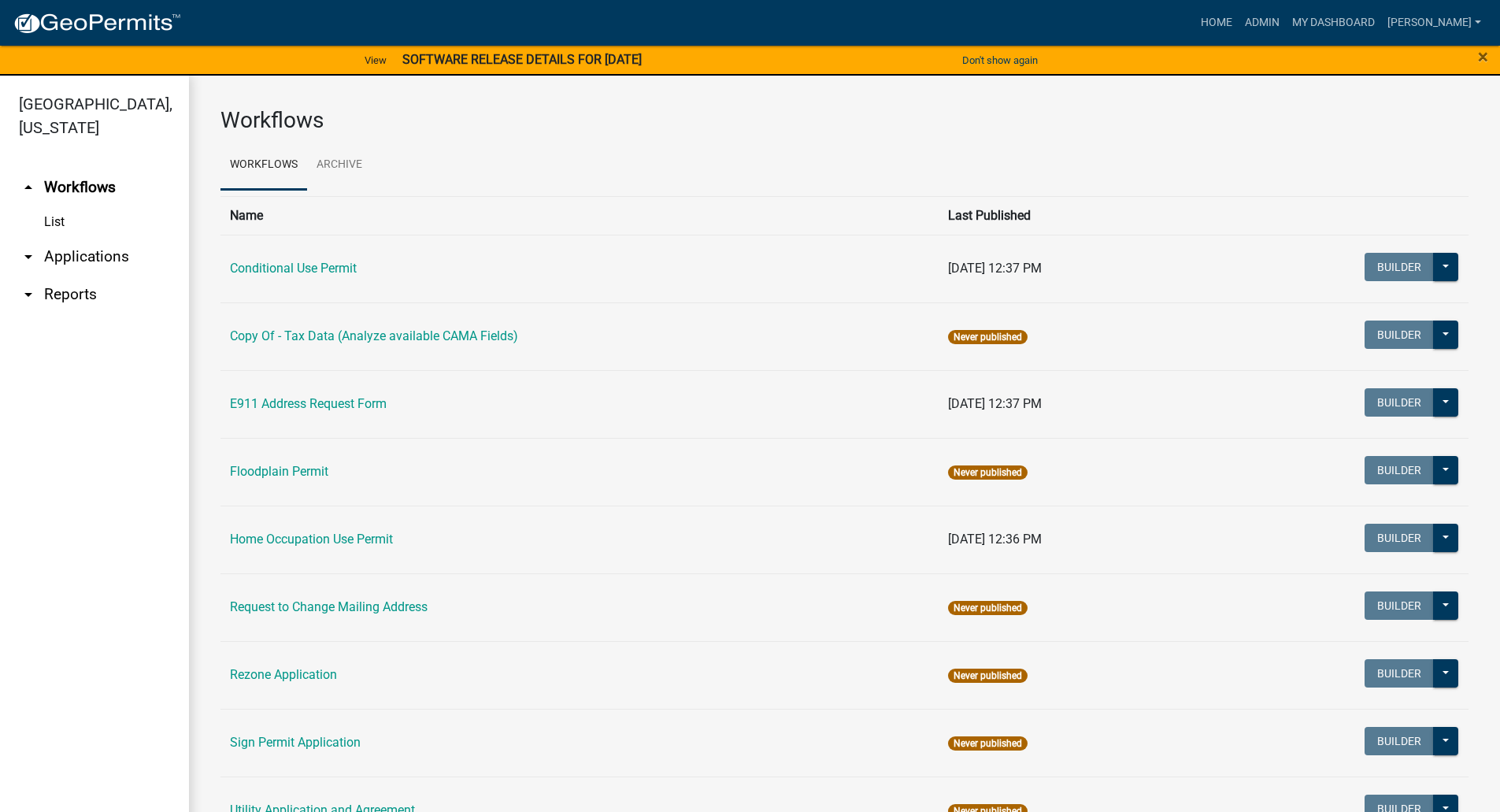
click at [77, 238] on link "arrow_drop_down Applications" at bounding box center [94, 257] width 189 height 38
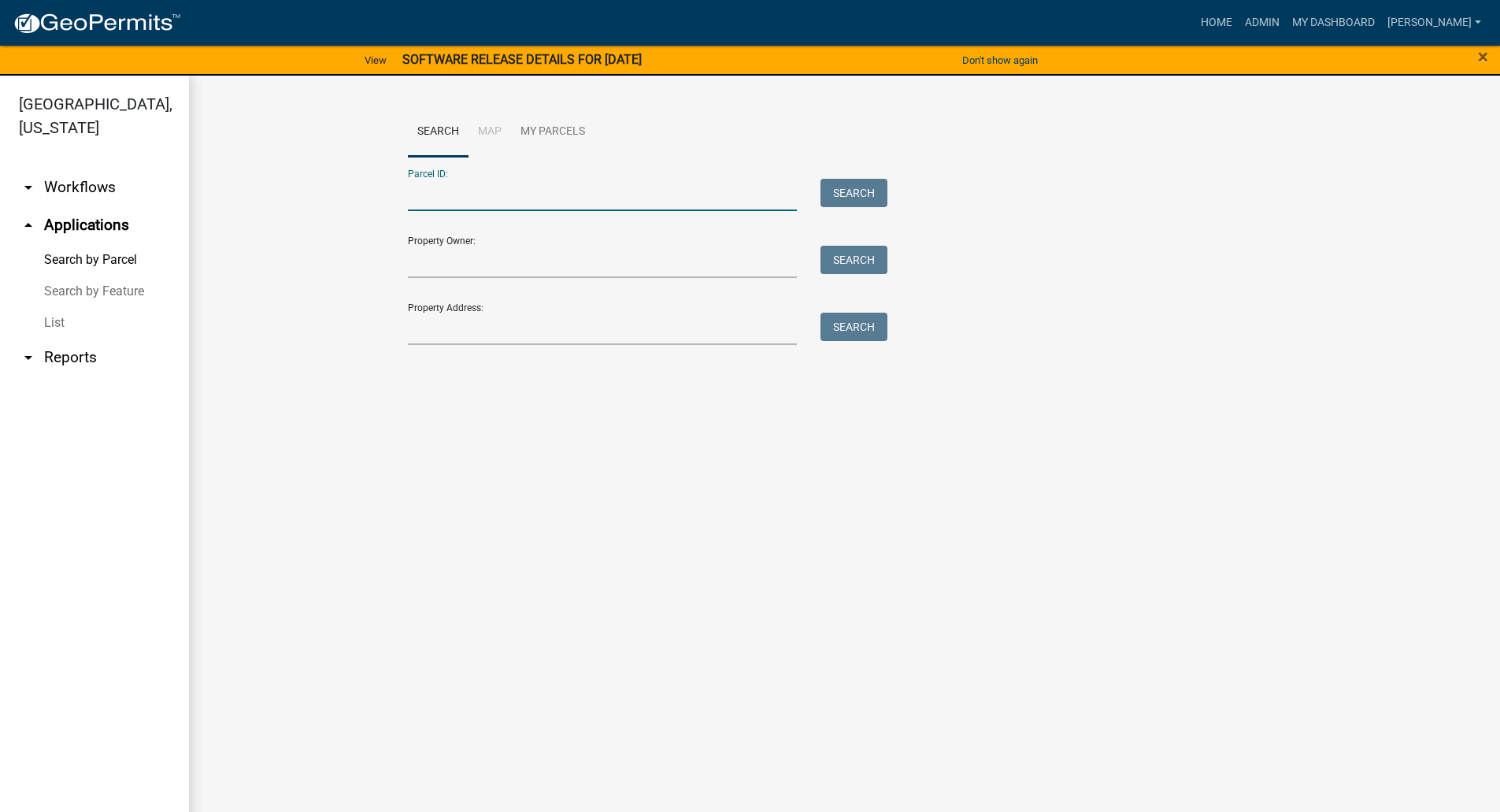
click at [440, 202] on input "Parcel ID:" at bounding box center [603, 195] width 390 height 32
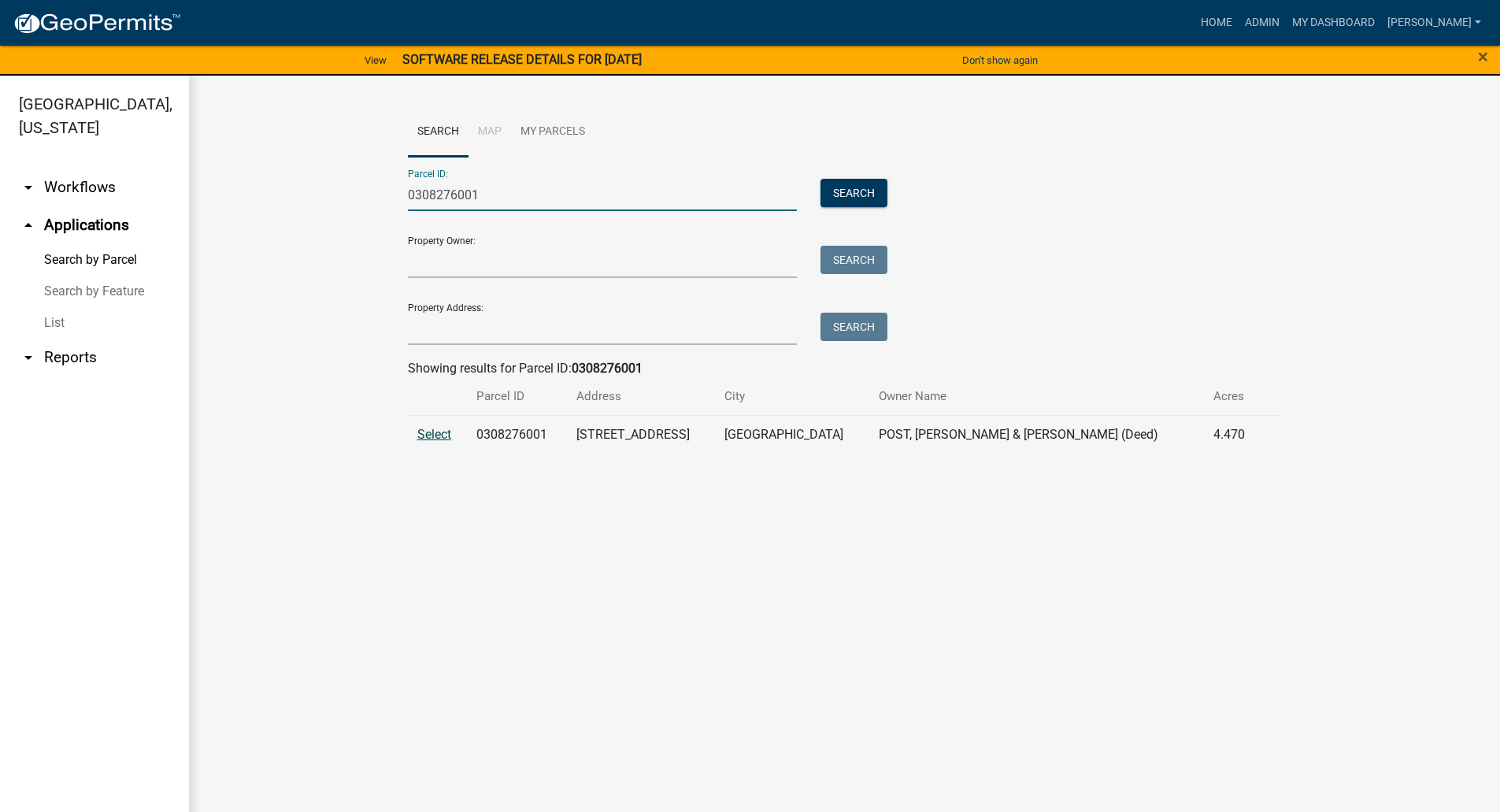
type input "0308276001"
click at [437, 435] on span "Select" at bounding box center [435, 435] width 34 height 15
